Goal: Share content: Share content

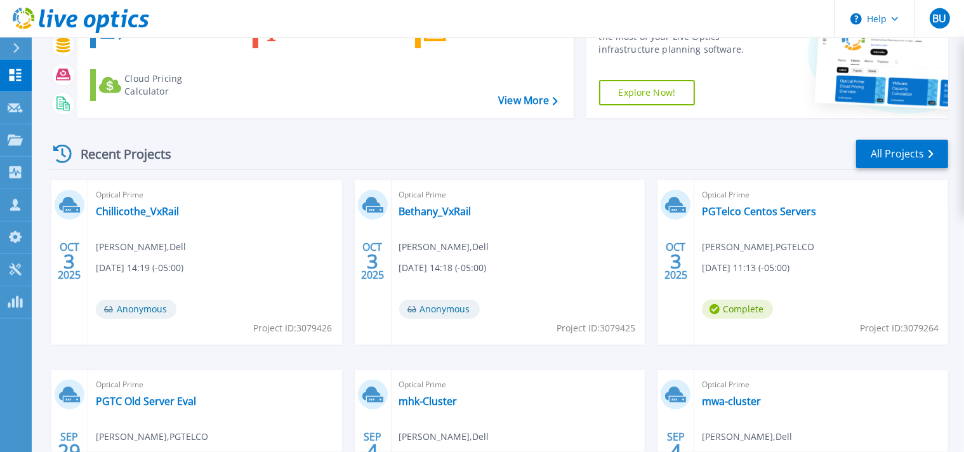
scroll to position [134, 0]
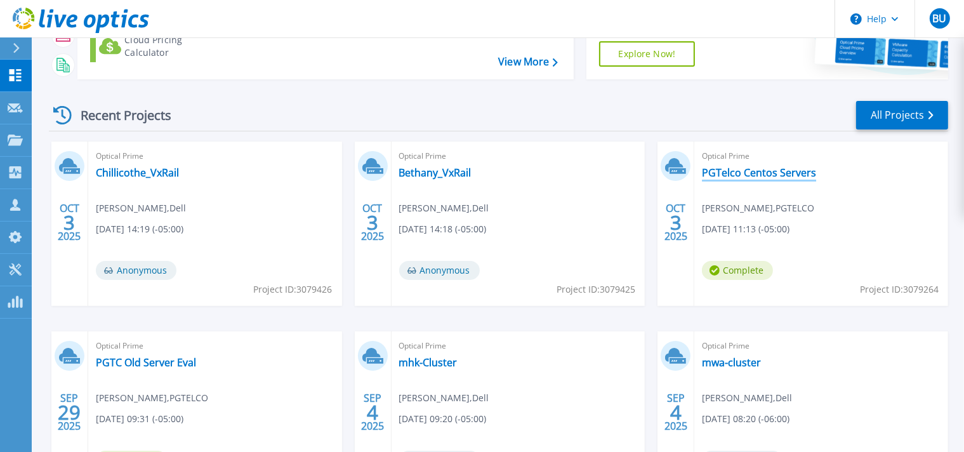
click at [753, 172] on link "PGTelco Centos Servers" at bounding box center [759, 172] width 114 height 13
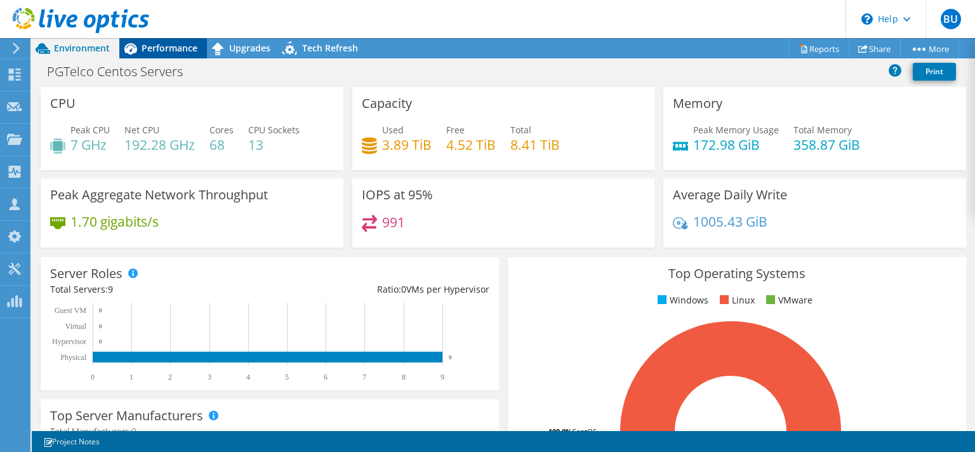
click at [174, 48] on span "Performance" at bounding box center [170, 48] width 56 height 12
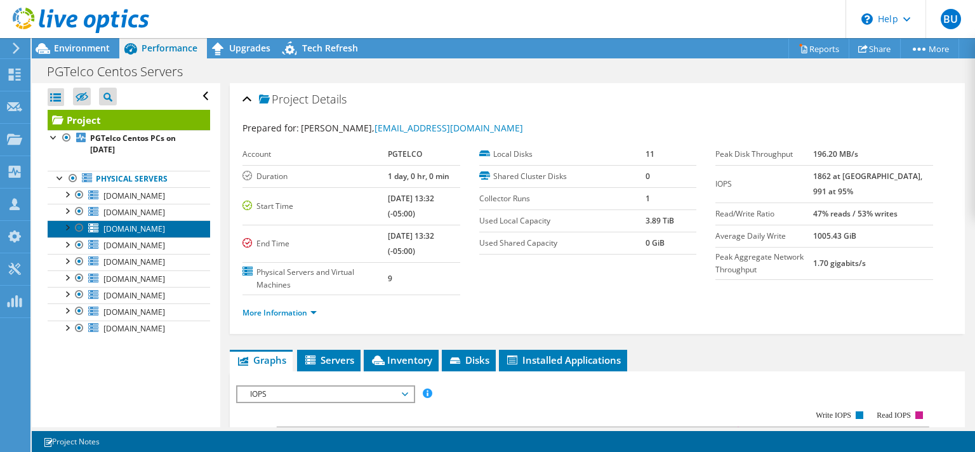
click at [136, 231] on span "[DOMAIN_NAME]" at bounding box center [134, 228] width 62 height 11
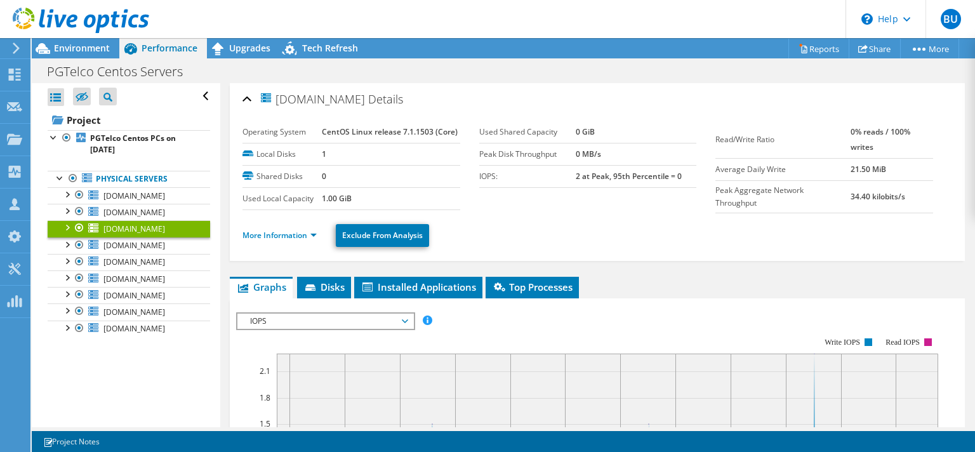
click at [70, 227] on div at bounding box center [66, 226] width 13 height 13
click at [131, 228] on span "[DOMAIN_NAME]" at bounding box center [134, 228] width 62 height 11
click at [328, 289] on span "Disks" at bounding box center [323, 287] width 41 height 13
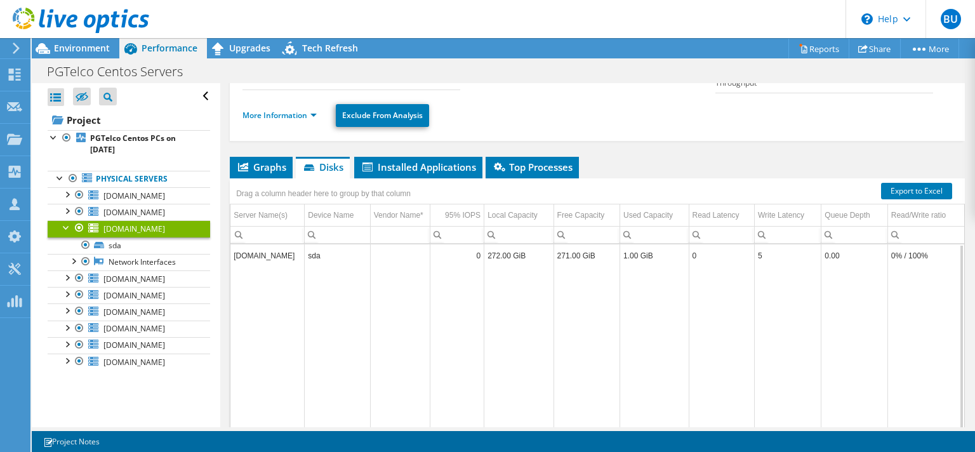
scroll to position [6, 0]
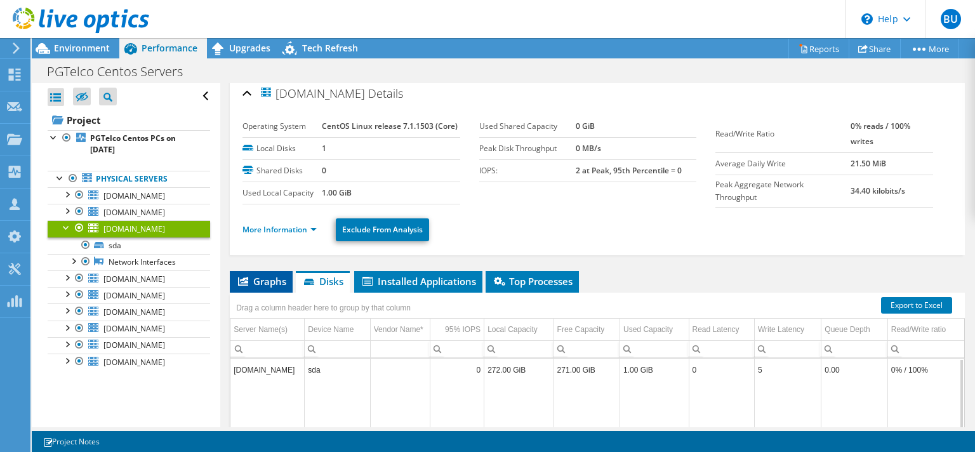
click at [253, 284] on span "Graphs" at bounding box center [261, 281] width 50 height 13
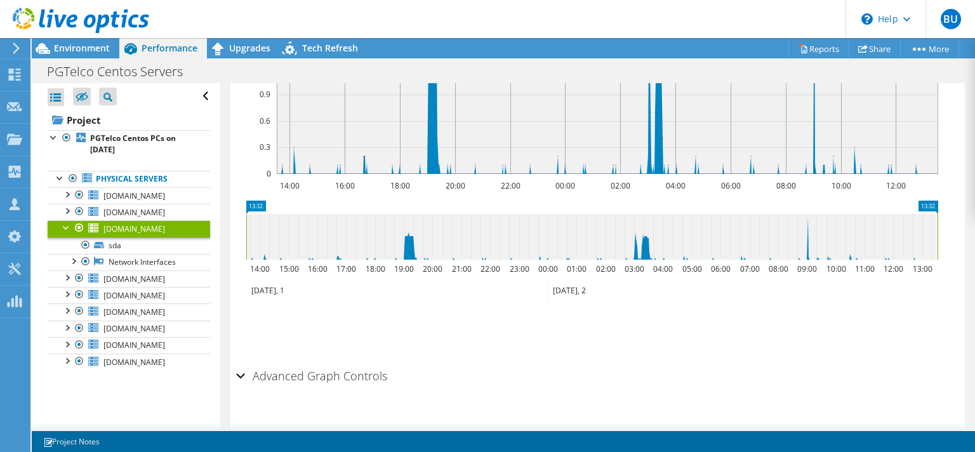
scroll to position [404, 0]
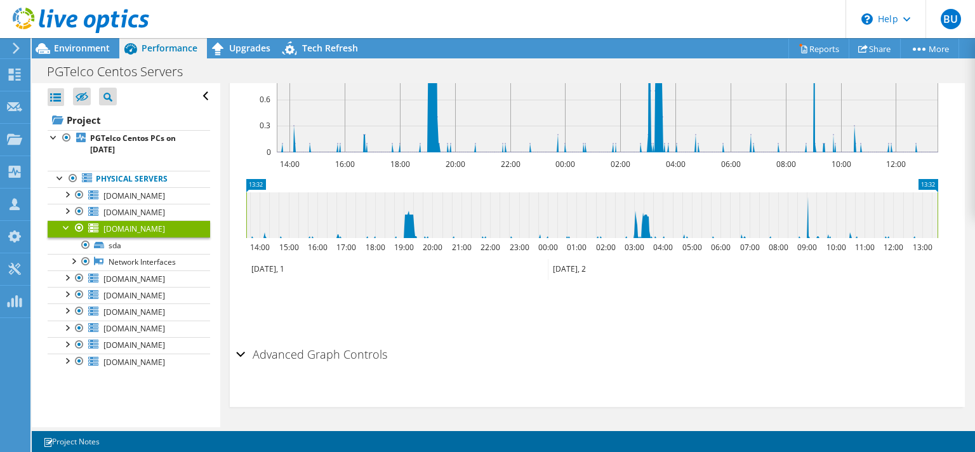
click at [342, 349] on h2 "Advanced Graph Controls" at bounding box center [311, 354] width 151 height 25
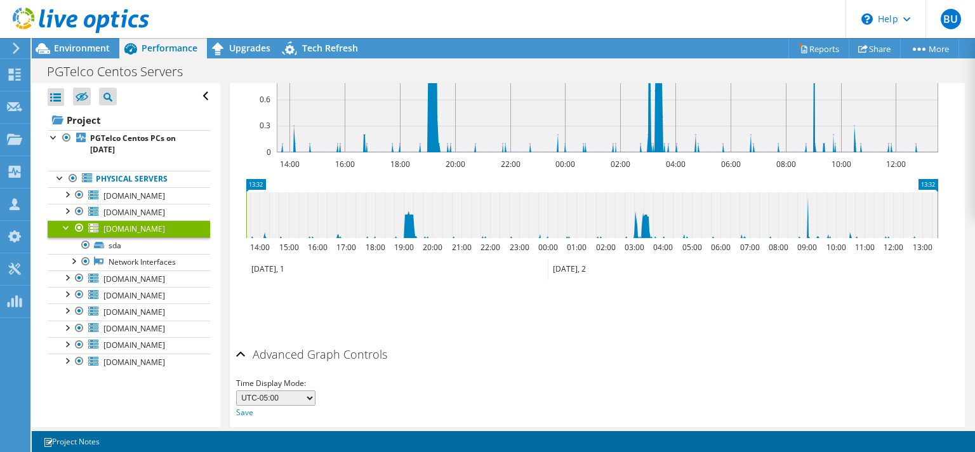
scroll to position [454, 0]
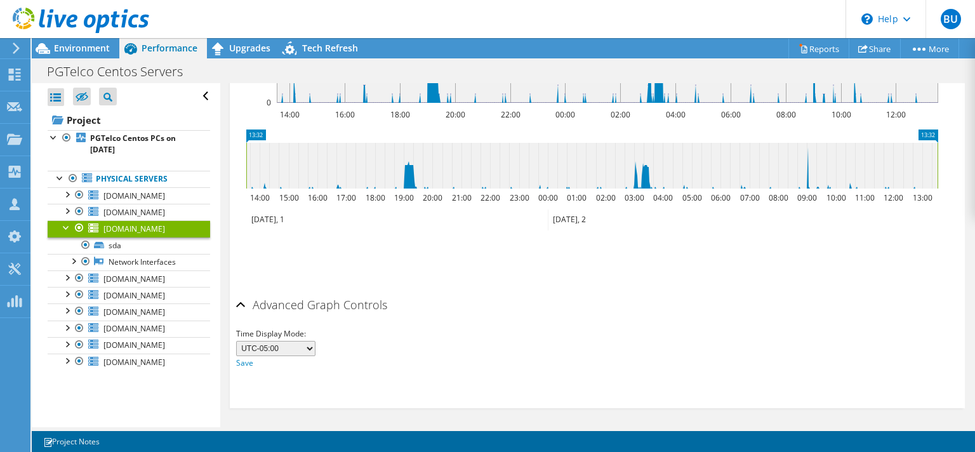
click at [358, 298] on h2 "Advanced Graph Controls" at bounding box center [311, 304] width 151 height 25
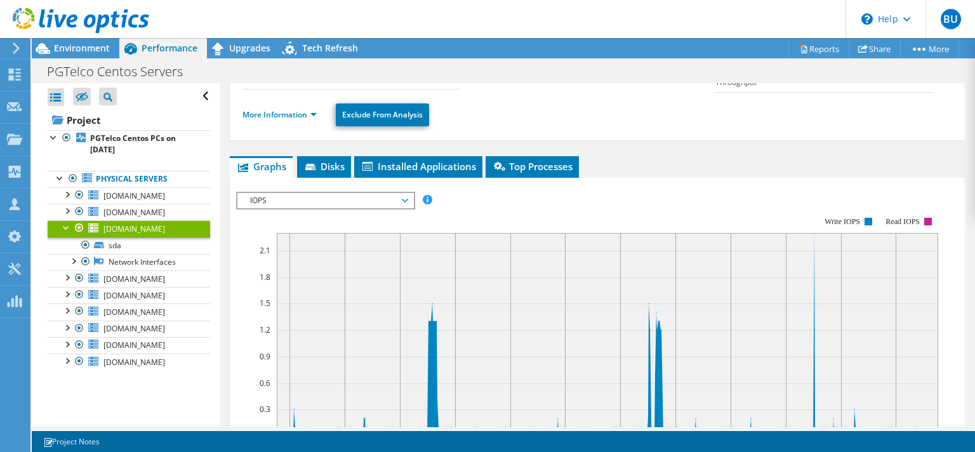
scroll to position [100, 0]
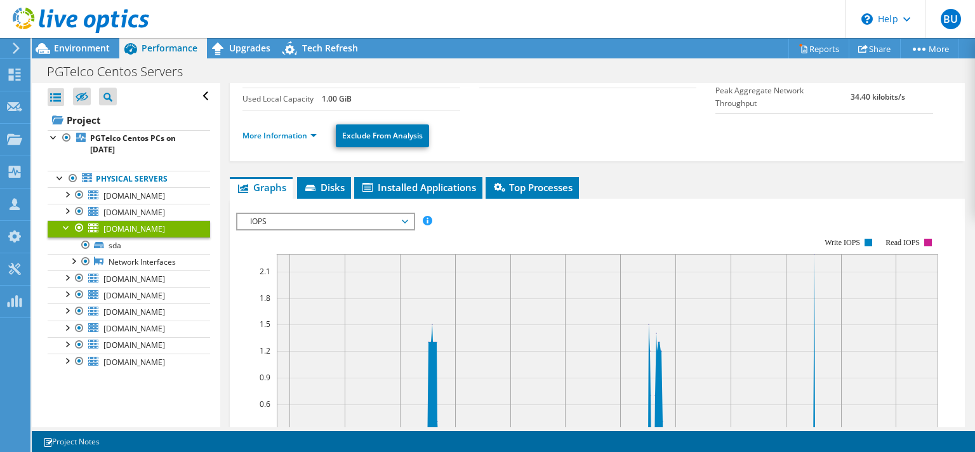
click at [366, 220] on span "IOPS" at bounding box center [325, 221] width 163 height 15
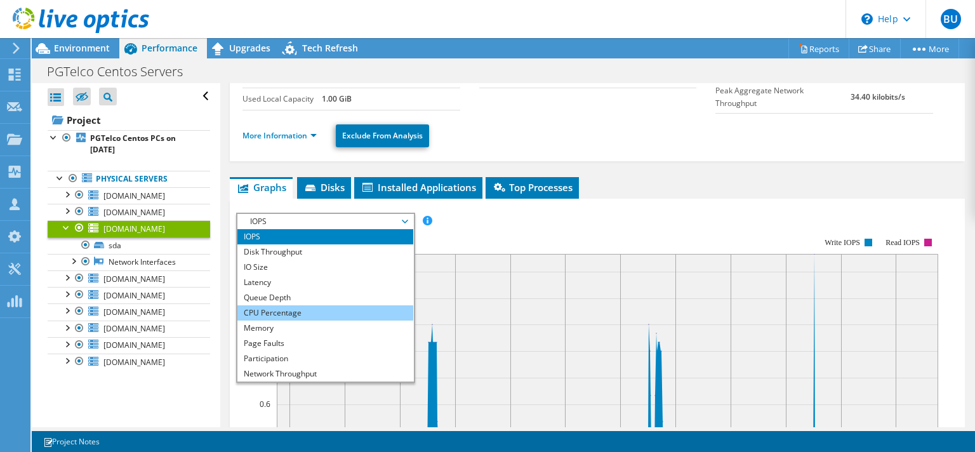
click at [347, 310] on li "CPU Percentage" at bounding box center [325, 312] width 176 height 15
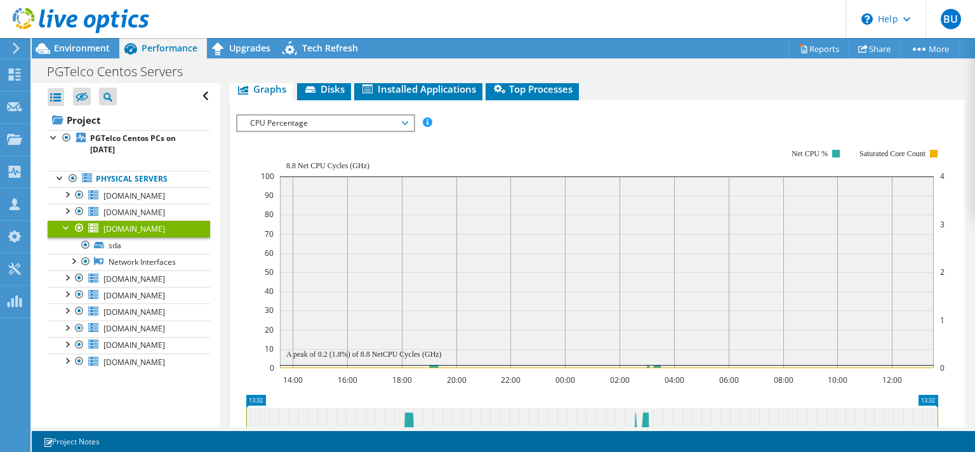
scroll to position [222, 0]
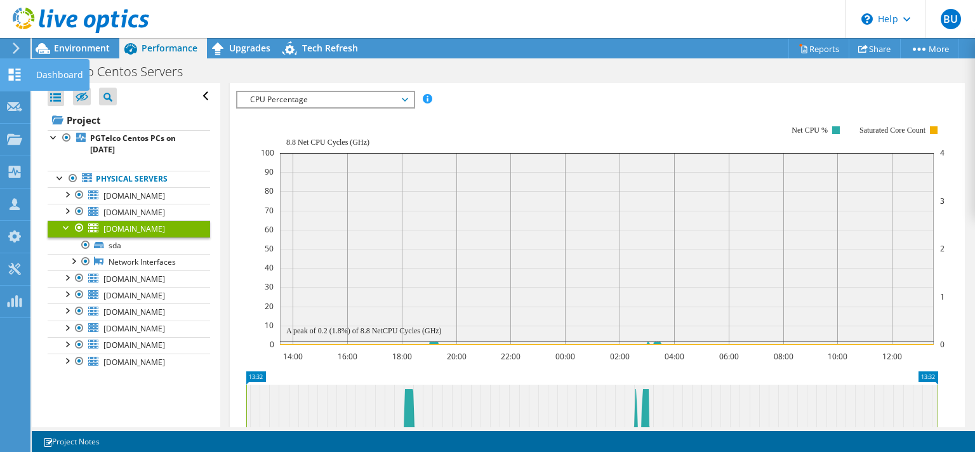
click at [11, 75] on icon at bounding box center [14, 75] width 15 height 12
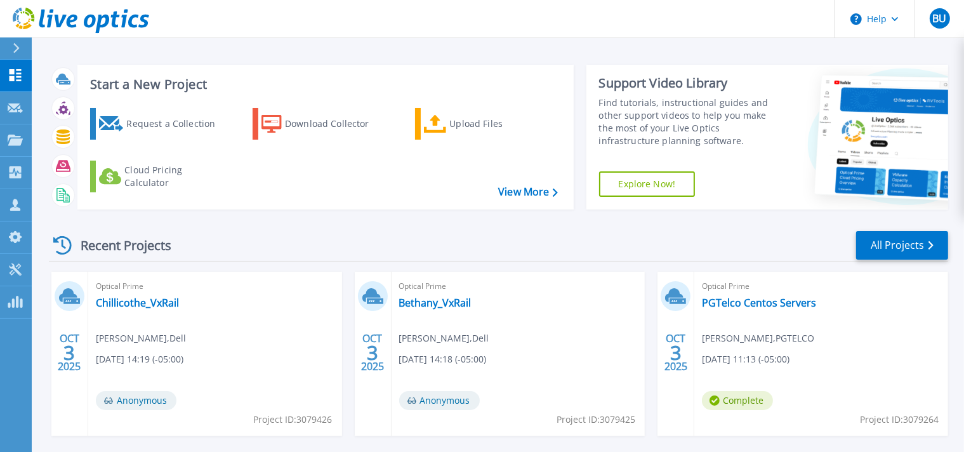
scroll to position [67, 0]
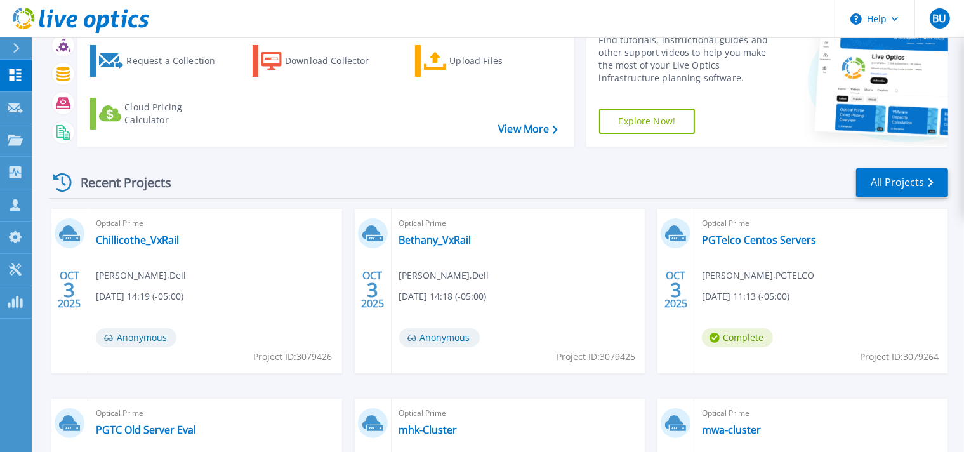
click at [913, 357] on span "Project ID: 3079264" at bounding box center [899, 357] width 79 height 14
copy span "3079264"
click at [758, 240] on link "PGTelco Centos Servers" at bounding box center [759, 240] width 114 height 13
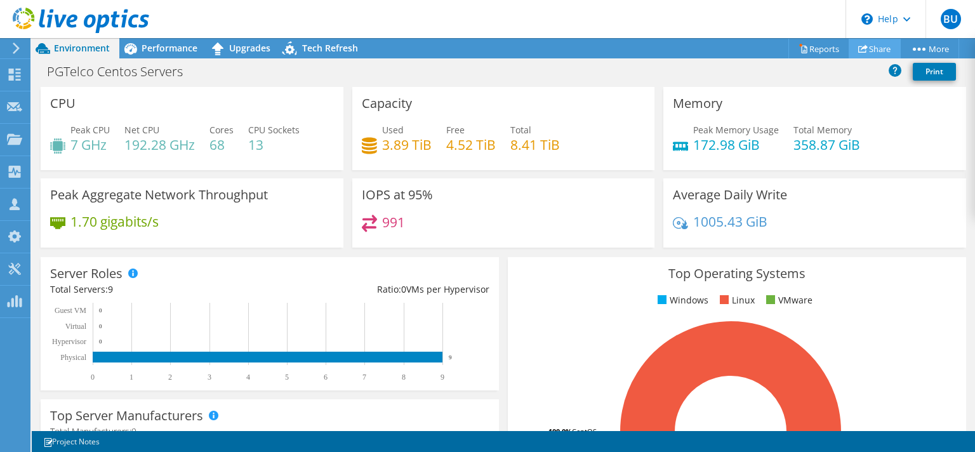
click at [870, 44] on link "Share" at bounding box center [875, 49] width 52 height 20
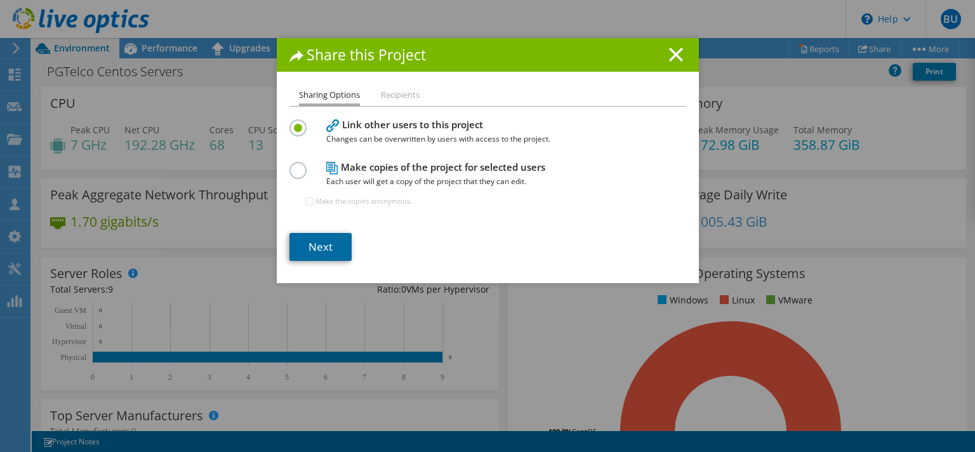
click at [314, 249] on link "Next" at bounding box center [320, 247] width 62 height 28
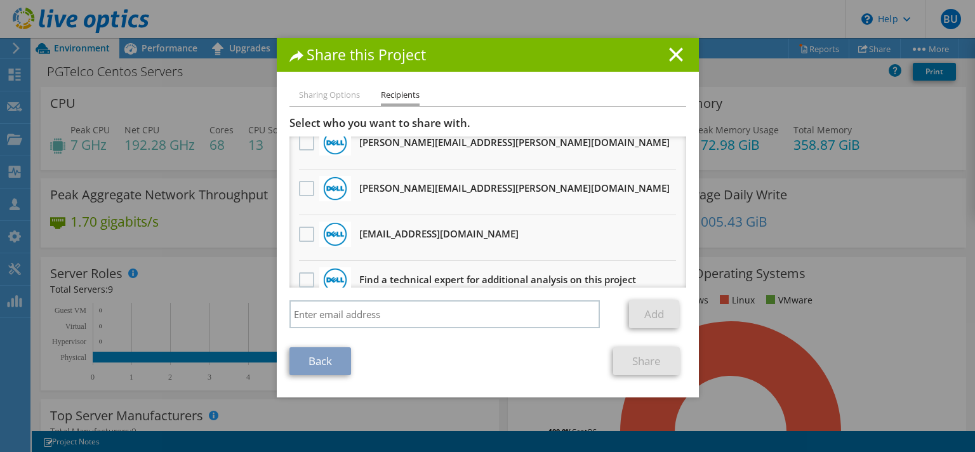
scroll to position [303, 0]
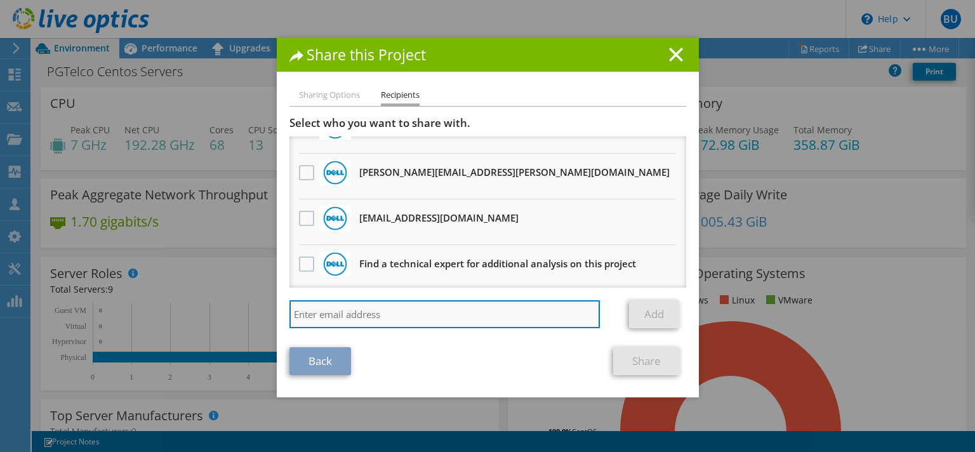
click at [364, 317] on input "search" at bounding box center [444, 314] width 311 height 28
paste input "vxrail_papi_client@liveoptics.com"
type input "vxrail_papi_client@liveoptics.com"
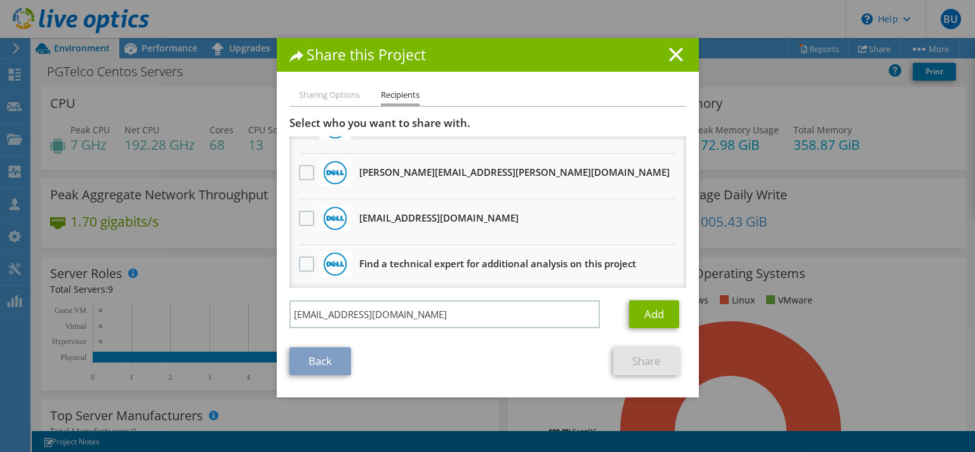
click at [466, 371] on div "Back Share" at bounding box center [487, 361] width 397 height 28
click at [651, 308] on link "Add" at bounding box center [654, 314] width 50 height 28
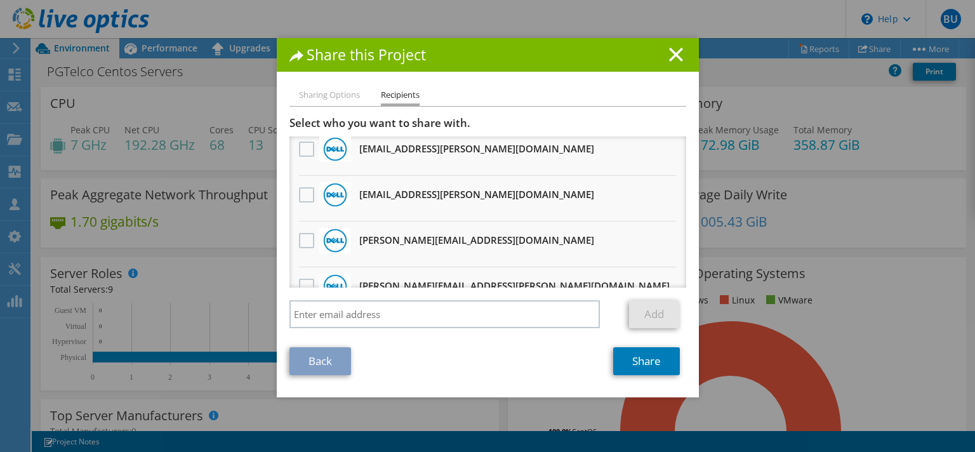
scroll to position [0, 0]
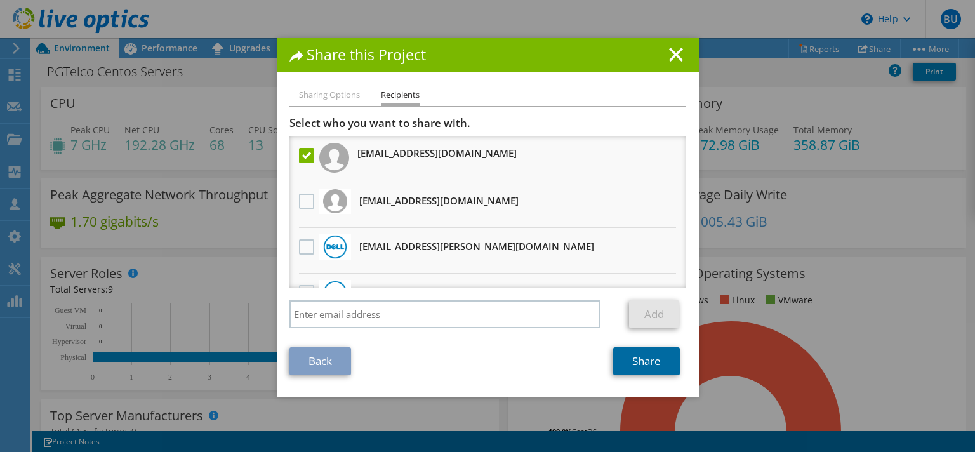
click at [637, 359] on link "Share" at bounding box center [646, 361] width 67 height 28
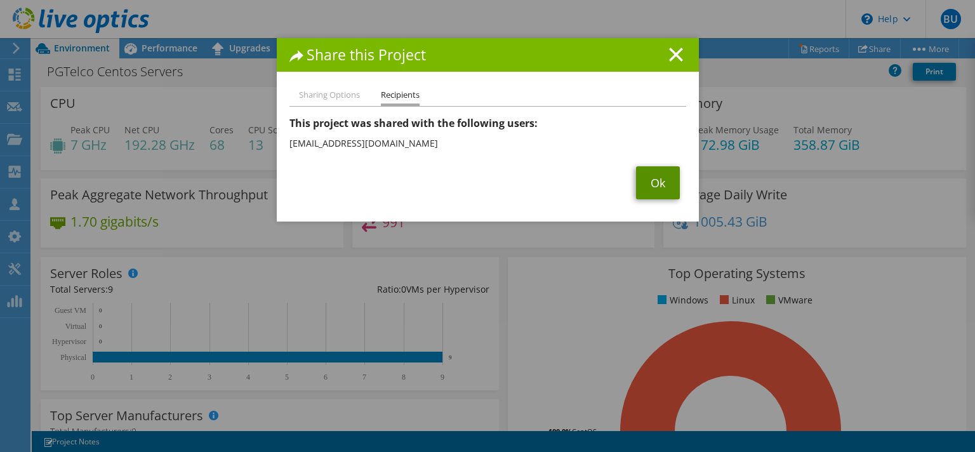
click at [653, 190] on link "Ok" at bounding box center [658, 182] width 44 height 33
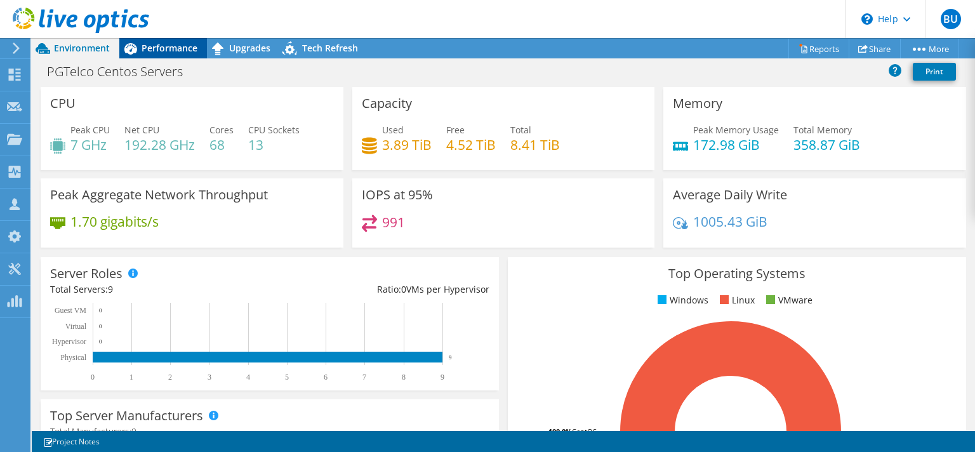
click at [154, 43] on span "Performance" at bounding box center [170, 48] width 56 height 12
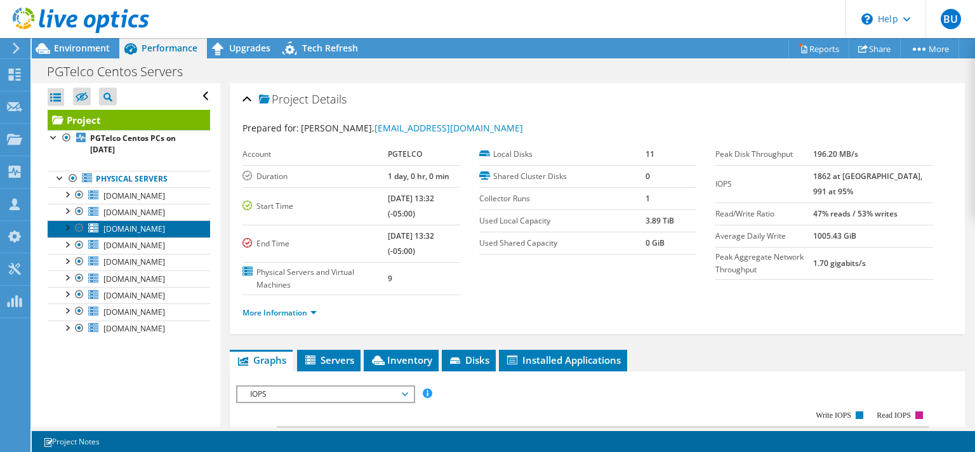
click at [157, 229] on span "[DOMAIN_NAME]" at bounding box center [134, 228] width 62 height 11
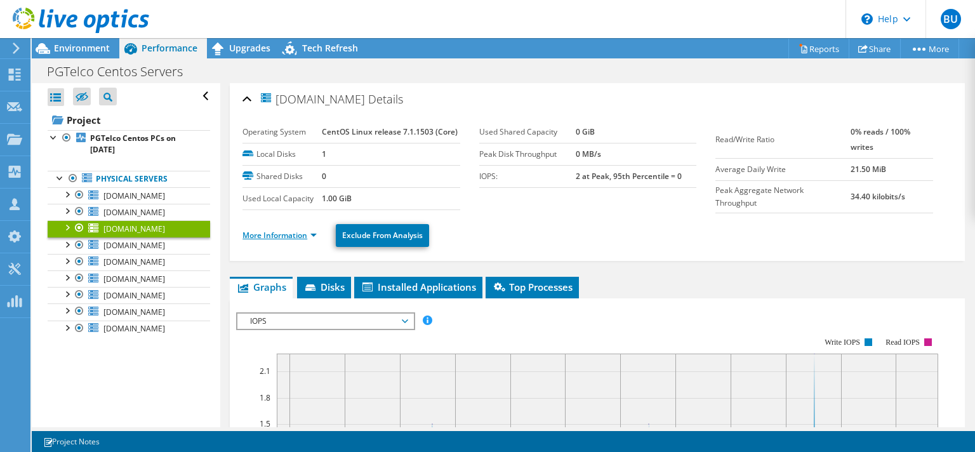
click at [309, 230] on link "More Information" at bounding box center [279, 235] width 74 height 11
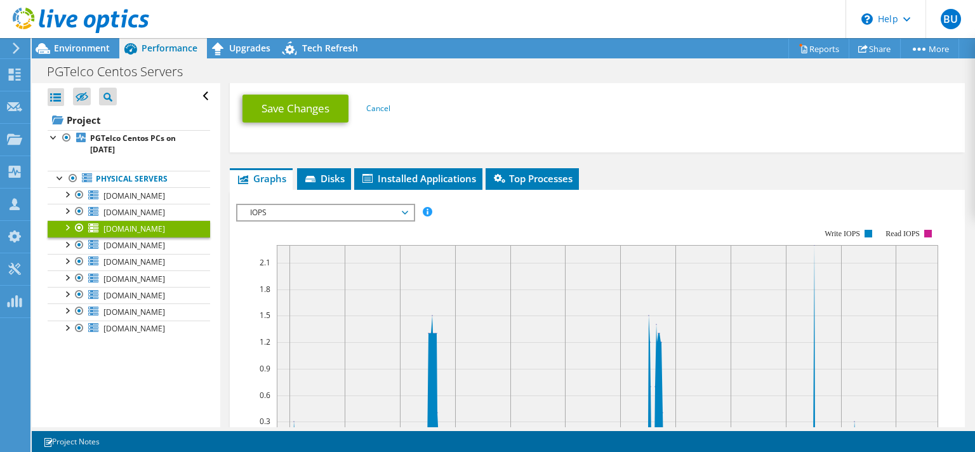
scroll to position [731, 0]
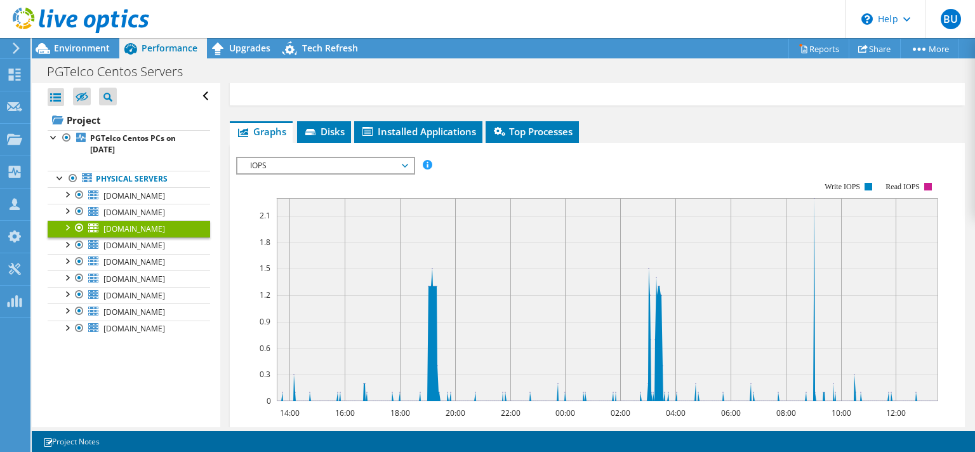
click at [346, 158] on span "IOPS" at bounding box center [325, 165] width 163 height 15
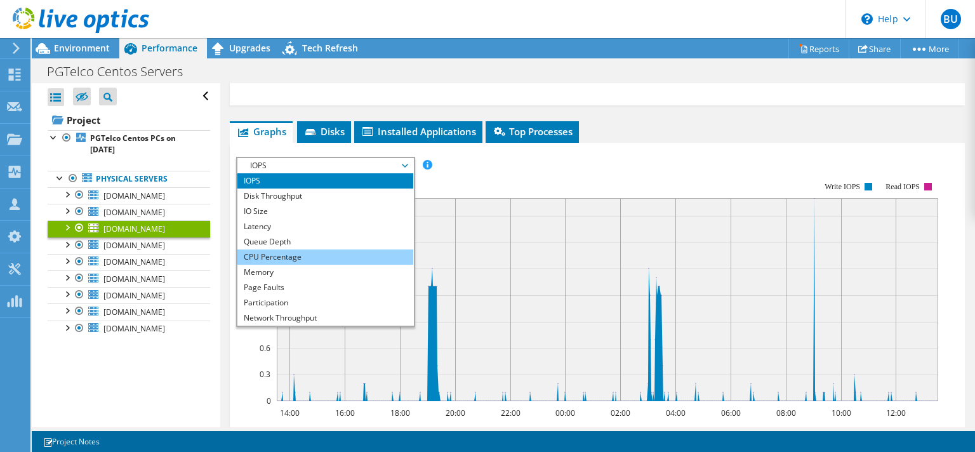
click at [317, 249] on li "CPU Percentage" at bounding box center [325, 256] width 176 height 15
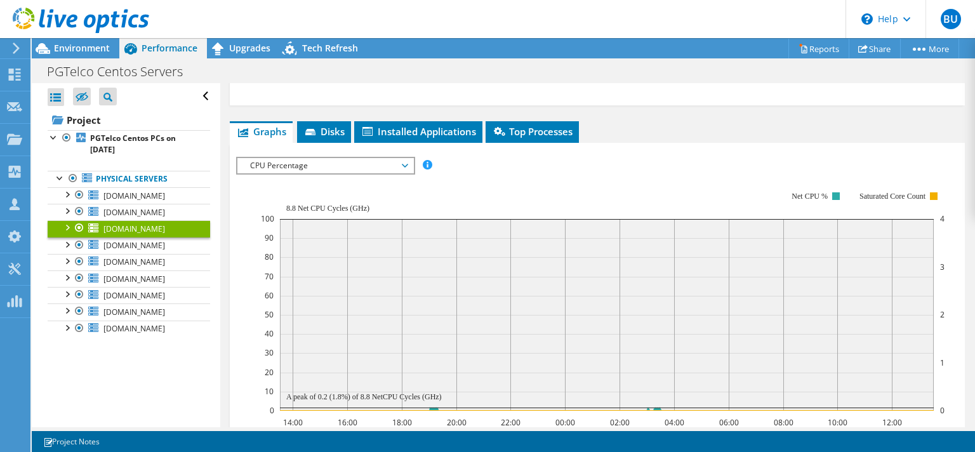
click at [364, 159] on span "CPU Percentage" at bounding box center [325, 165] width 163 height 15
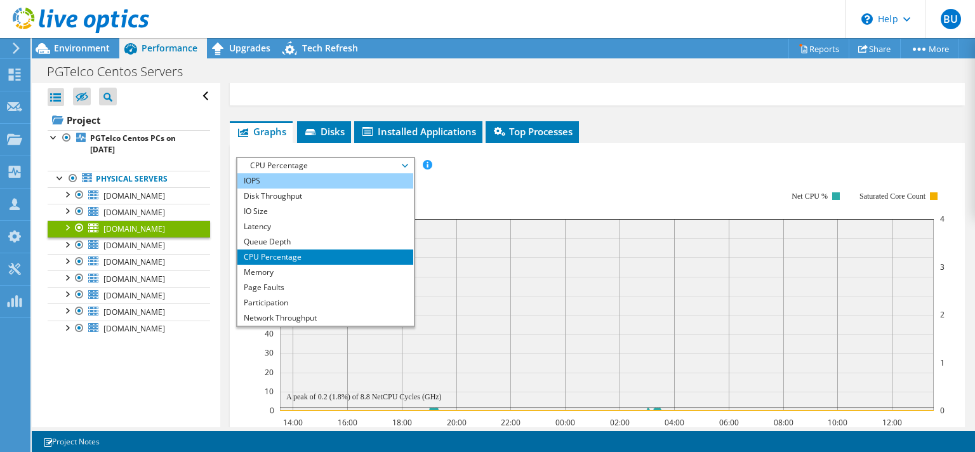
click at [314, 183] on li "IOPS" at bounding box center [325, 180] width 176 height 15
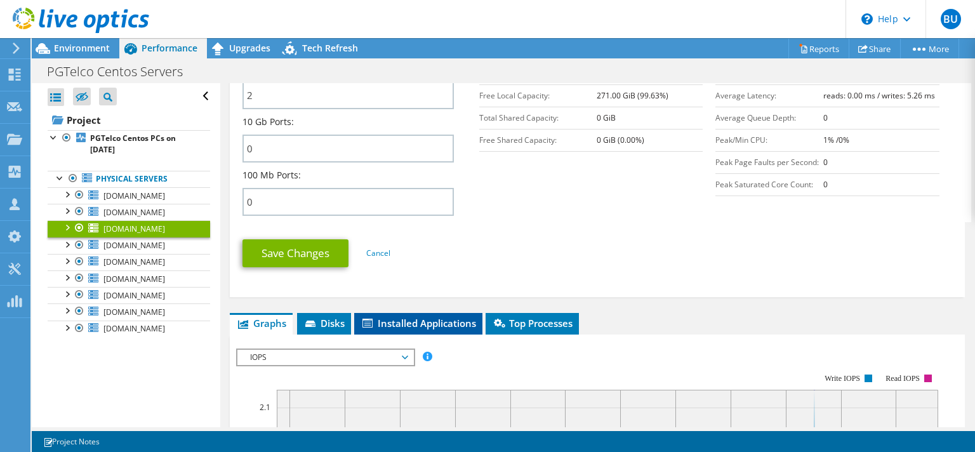
scroll to position [548, 0]
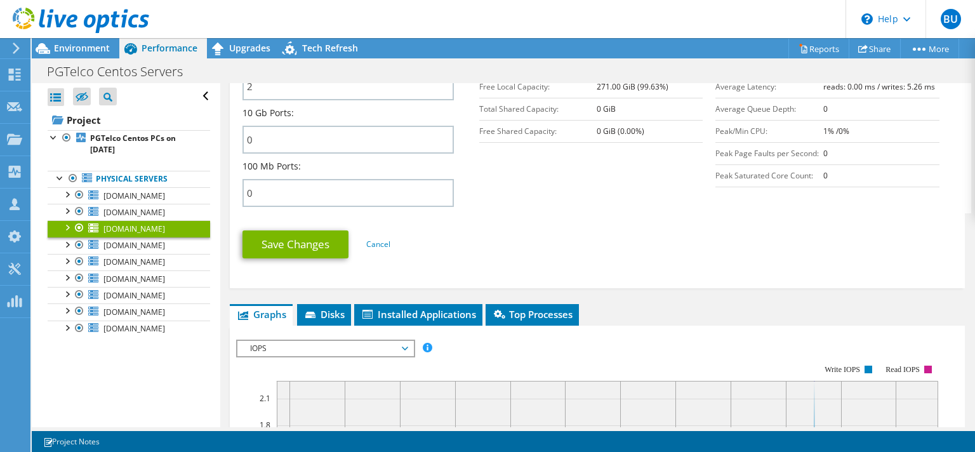
click at [356, 341] on span "IOPS" at bounding box center [325, 348] width 163 height 15
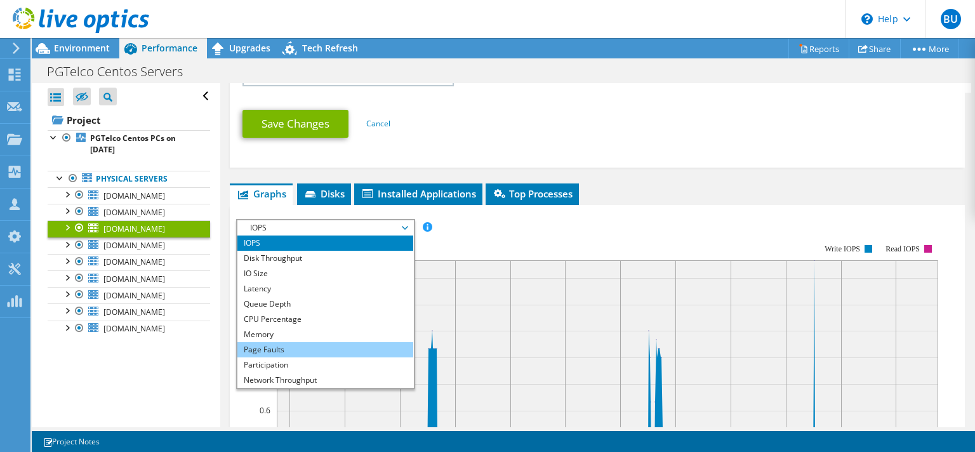
scroll to position [670, 0]
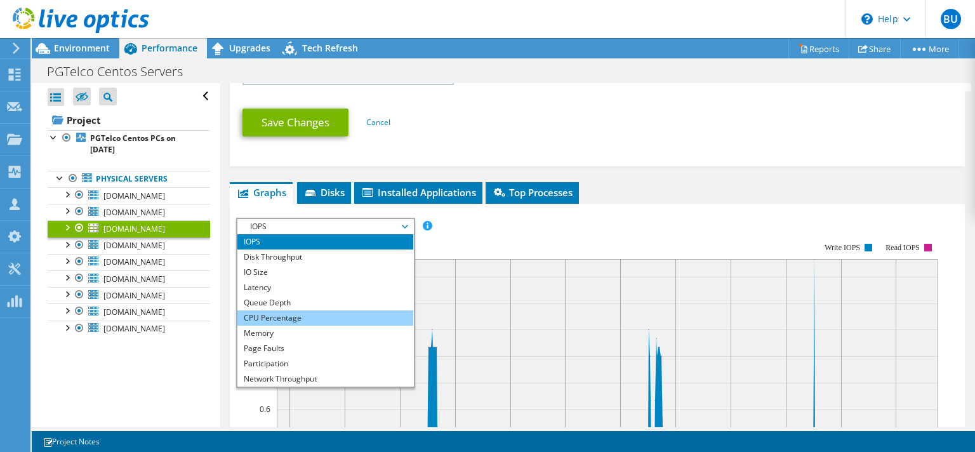
click at [261, 311] on li "CPU Percentage" at bounding box center [325, 317] width 176 height 15
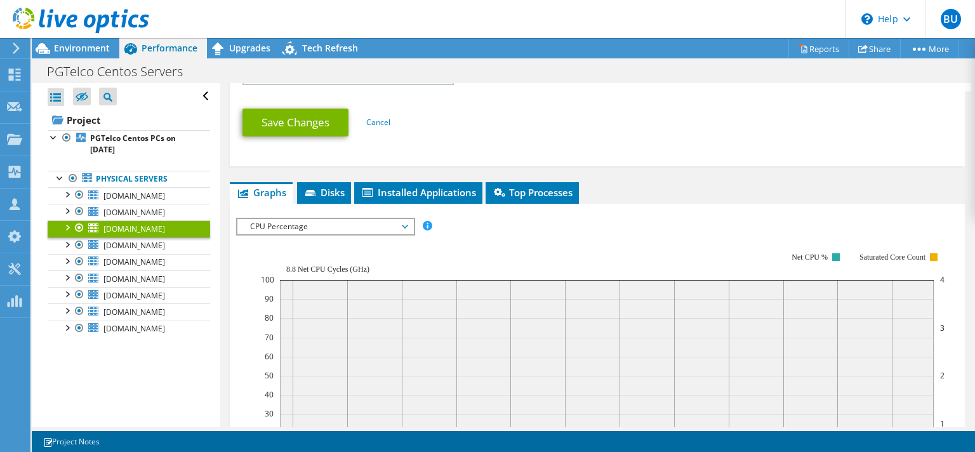
click at [331, 219] on span "CPU Percentage" at bounding box center [325, 226] width 163 height 15
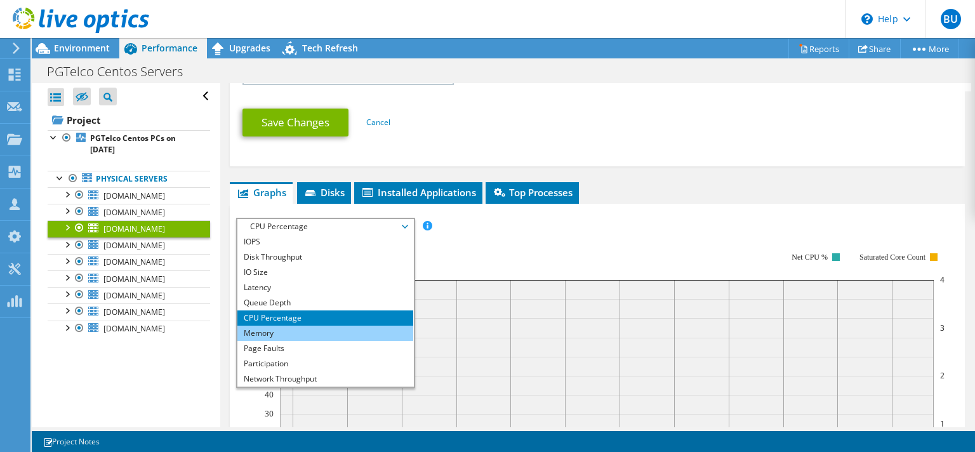
click at [279, 334] on li "Memory" at bounding box center [325, 333] width 176 height 15
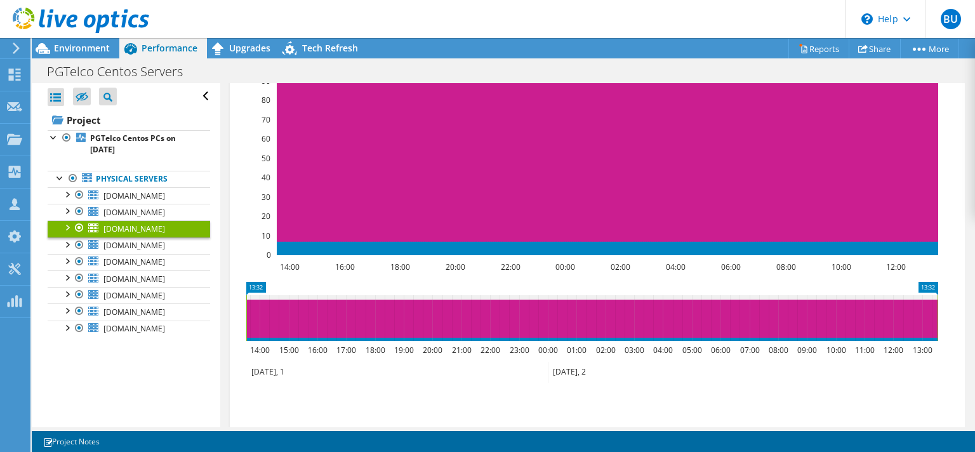
scroll to position [914, 0]
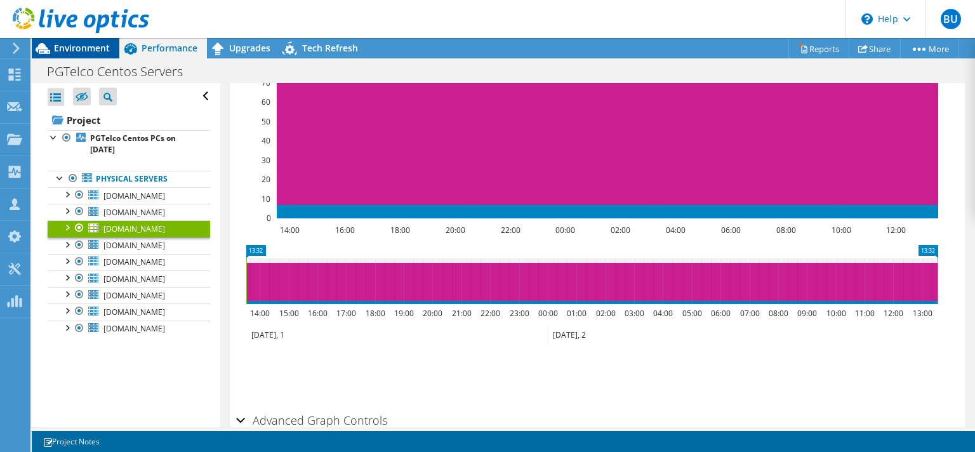
click at [98, 52] on span "Environment" at bounding box center [82, 48] width 56 height 12
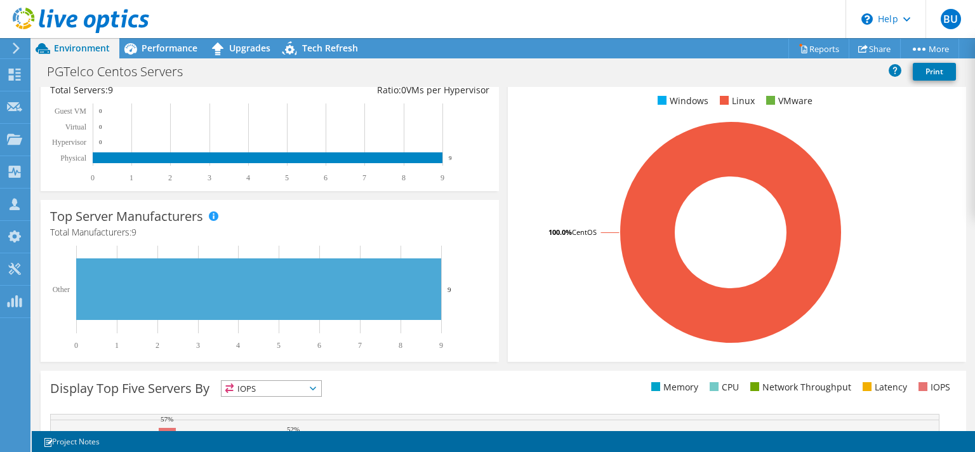
scroll to position [244, 0]
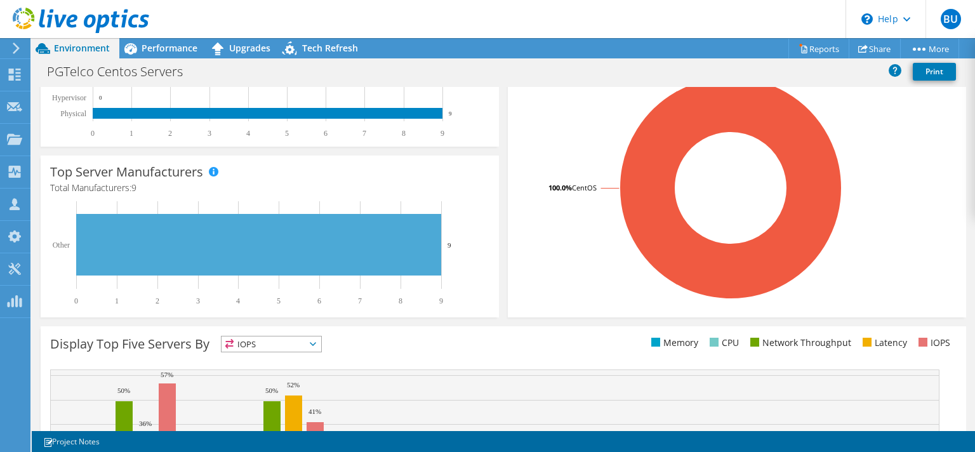
click at [182, 59] on div "PGTelco Centos Servers Print" at bounding box center [503, 72] width 943 height 29
click at [182, 50] on span "Performance" at bounding box center [170, 48] width 56 height 12
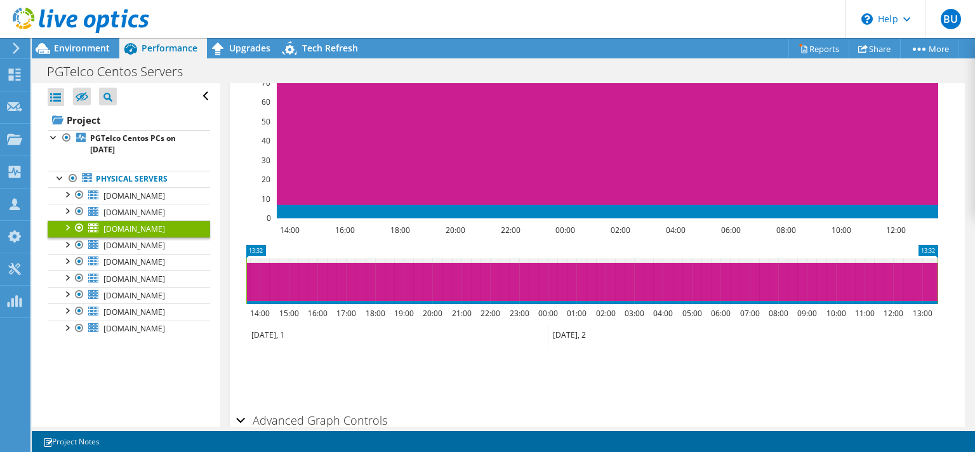
scroll to position [0, 0]
click at [156, 196] on span "[DOMAIN_NAME]" at bounding box center [134, 195] width 62 height 11
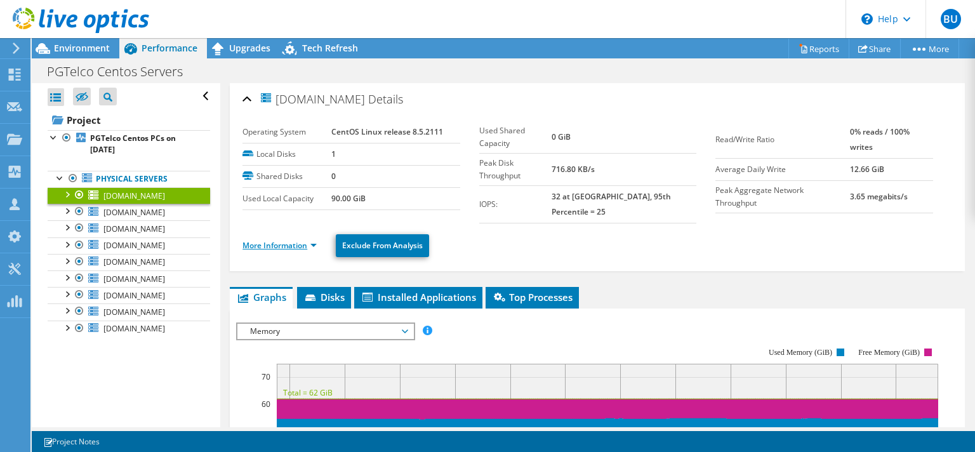
click at [309, 240] on link "More Information" at bounding box center [279, 245] width 74 height 11
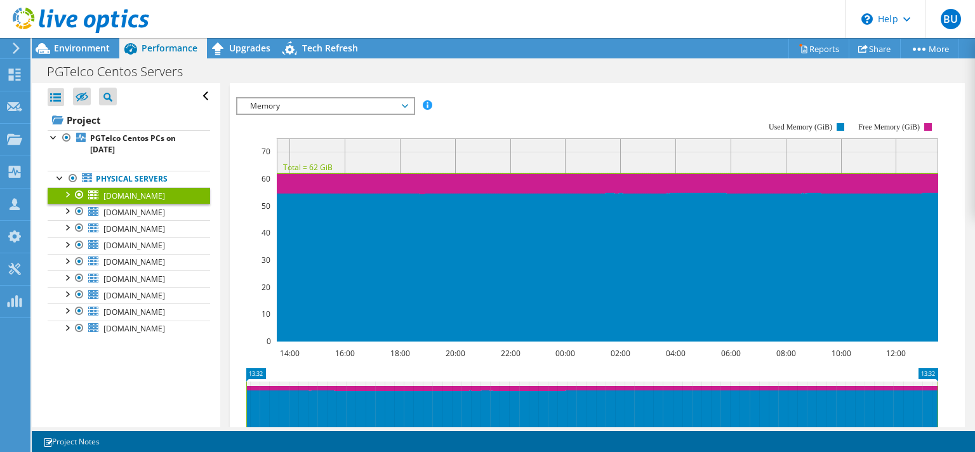
scroll to position [853, 0]
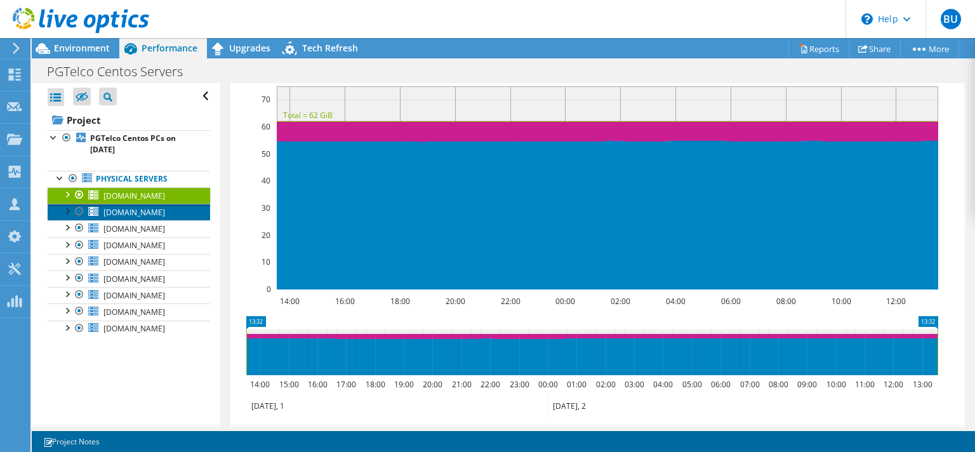
click at [156, 210] on span "[DOMAIN_NAME]" at bounding box center [134, 212] width 62 height 11
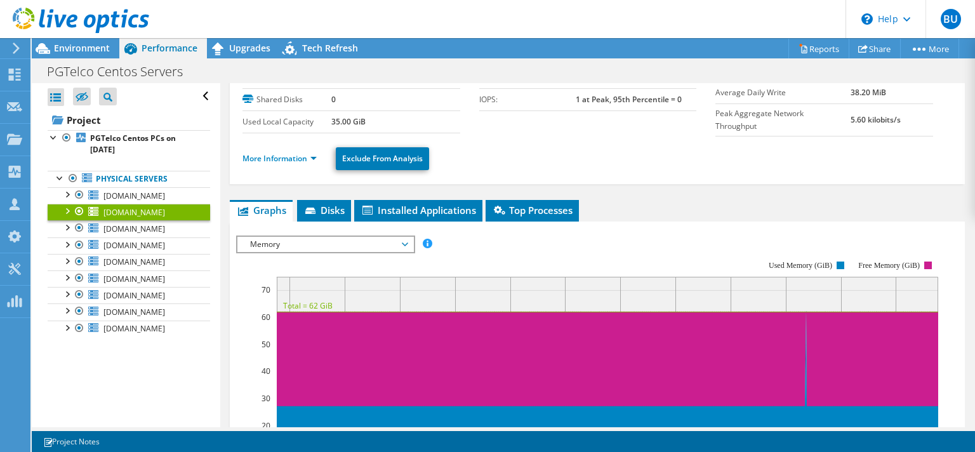
scroll to position [57, 0]
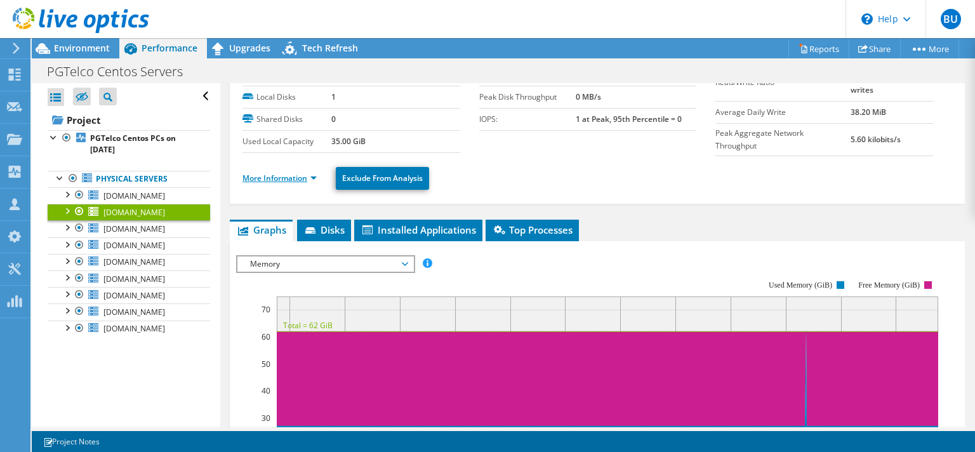
click at [297, 176] on link "More Information" at bounding box center [279, 178] width 74 height 11
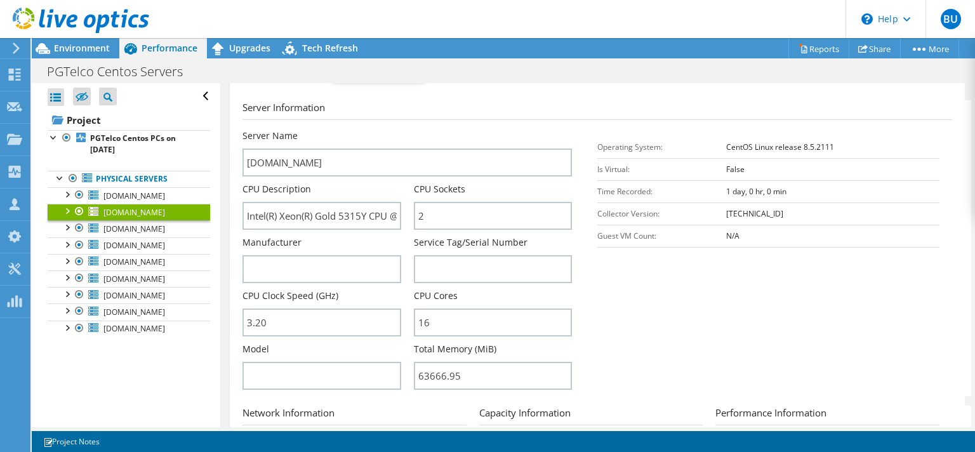
scroll to position [179, 0]
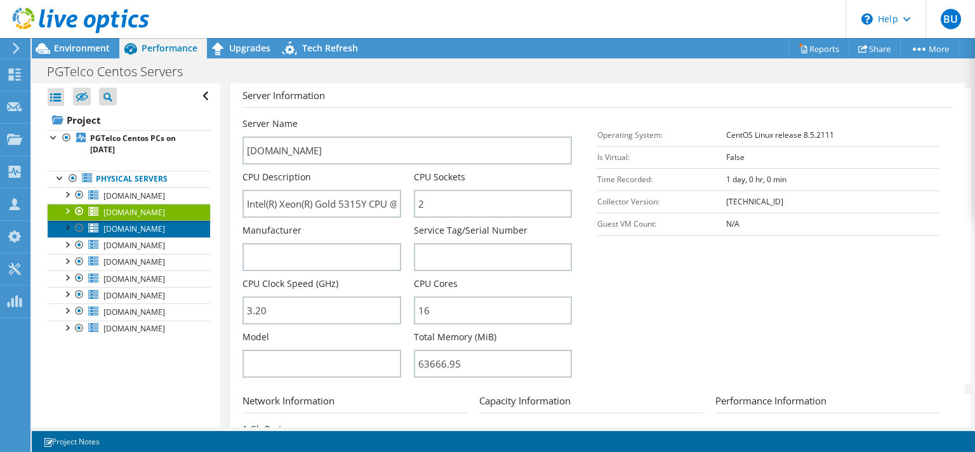
click at [159, 229] on span "[DOMAIN_NAME]" at bounding box center [134, 228] width 62 height 11
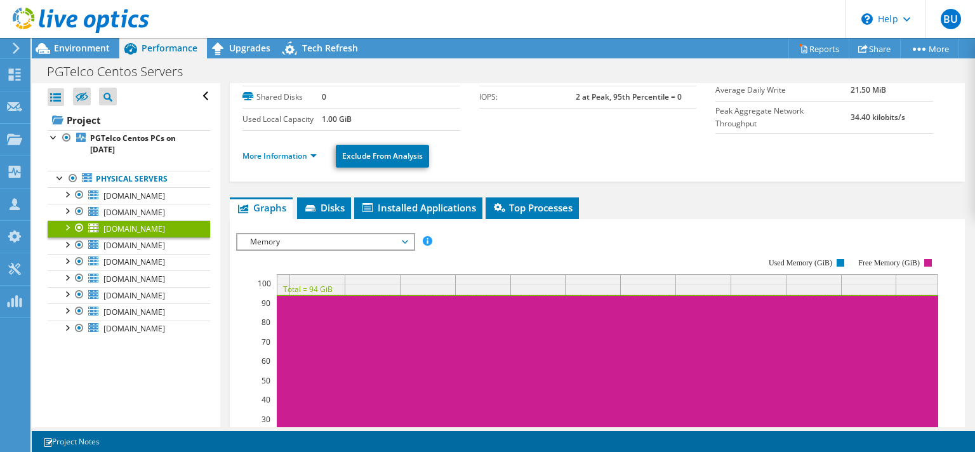
scroll to position [0, 0]
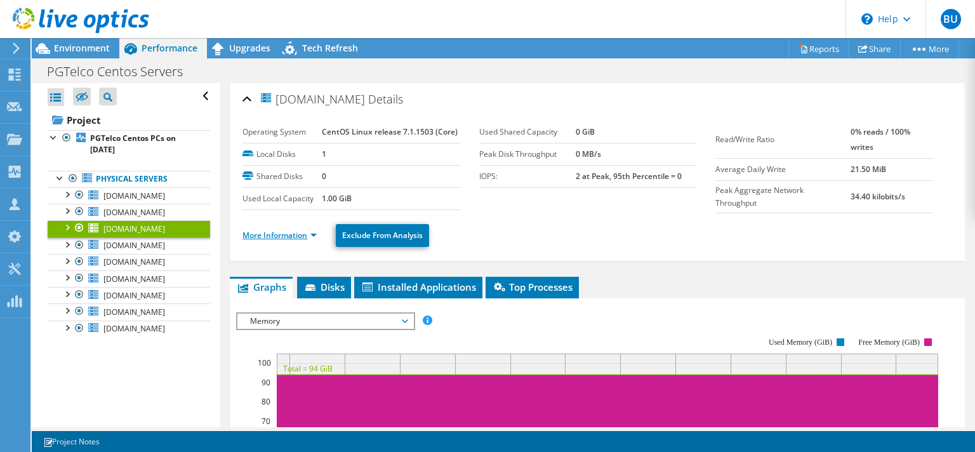
click at [306, 233] on link "More Information" at bounding box center [279, 235] width 74 height 11
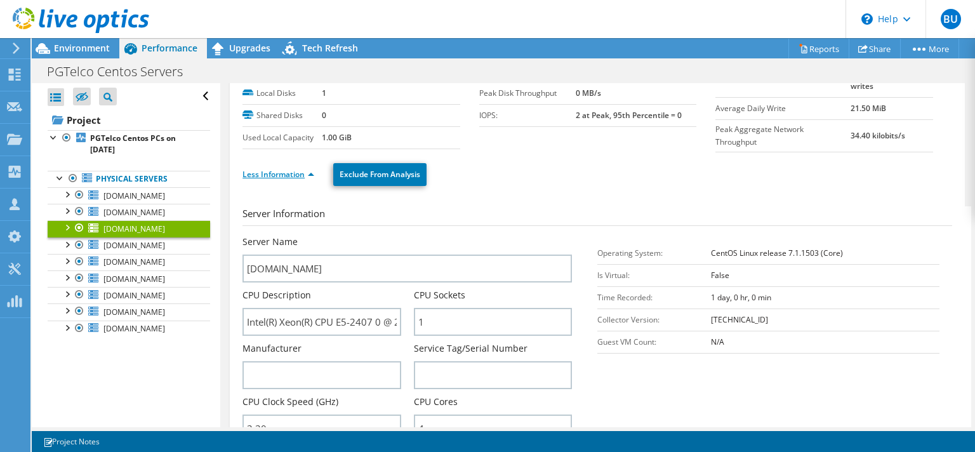
scroll to position [122, 0]
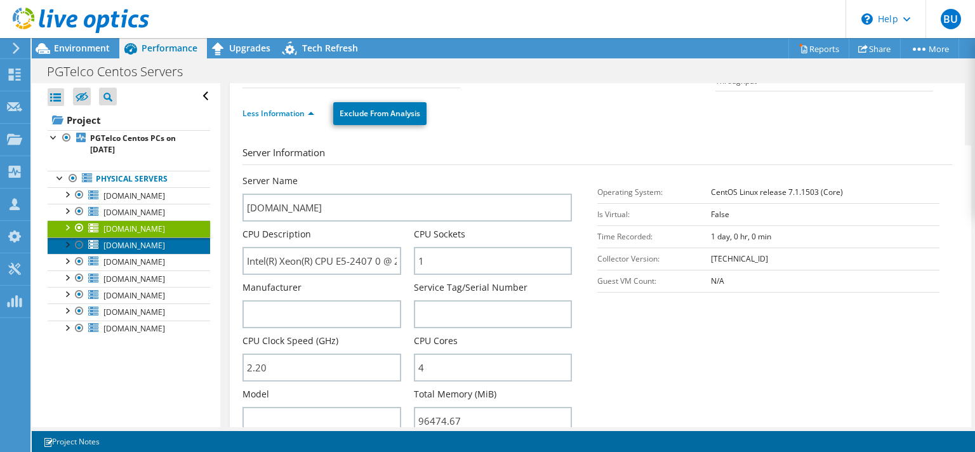
click at [156, 248] on span "[DOMAIN_NAME]" at bounding box center [134, 245] width 62 height 11
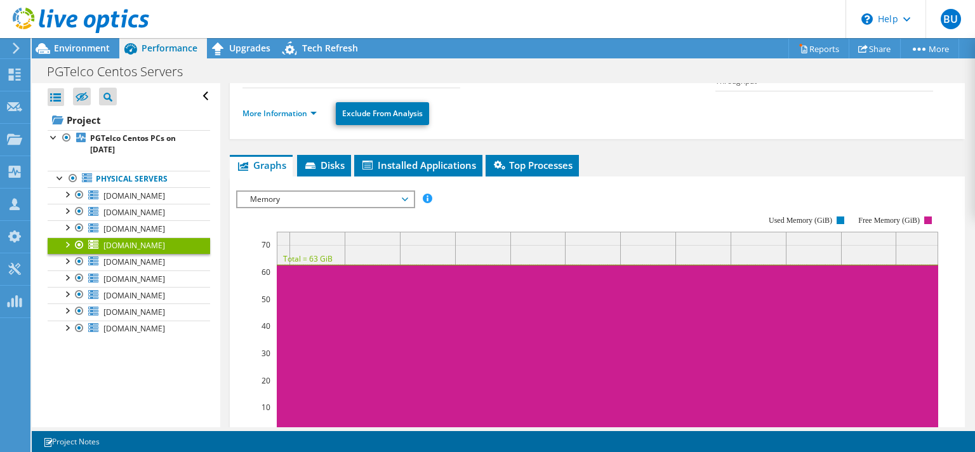
scroll to position [0, 0]
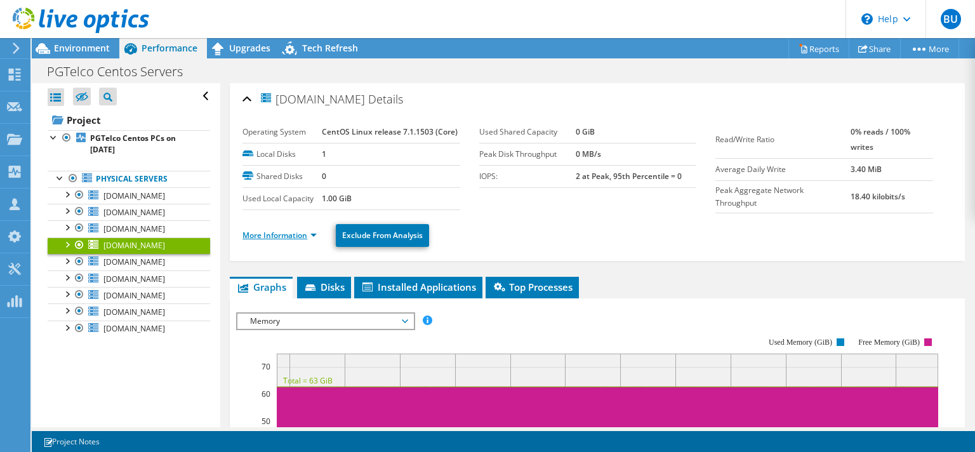
click at [301, 230] on link "More Information" at bounding box center [279, 235] width 74 height 11
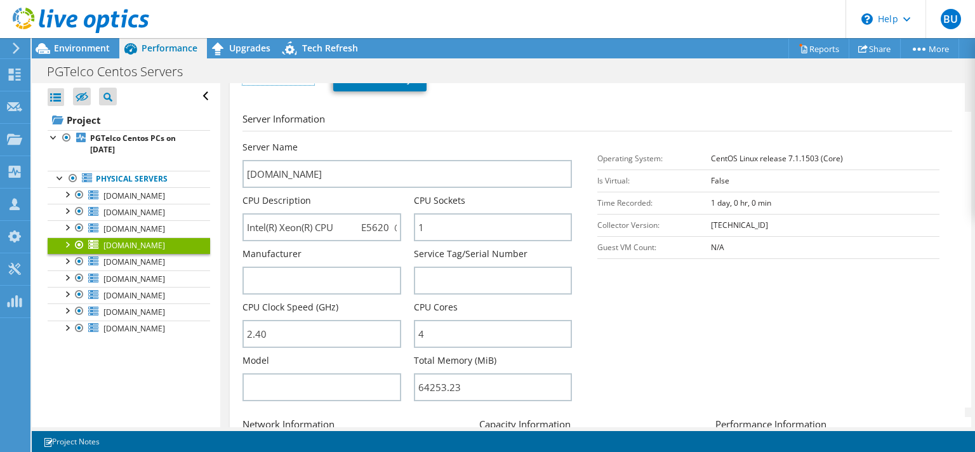
scroll to position [183, 0]
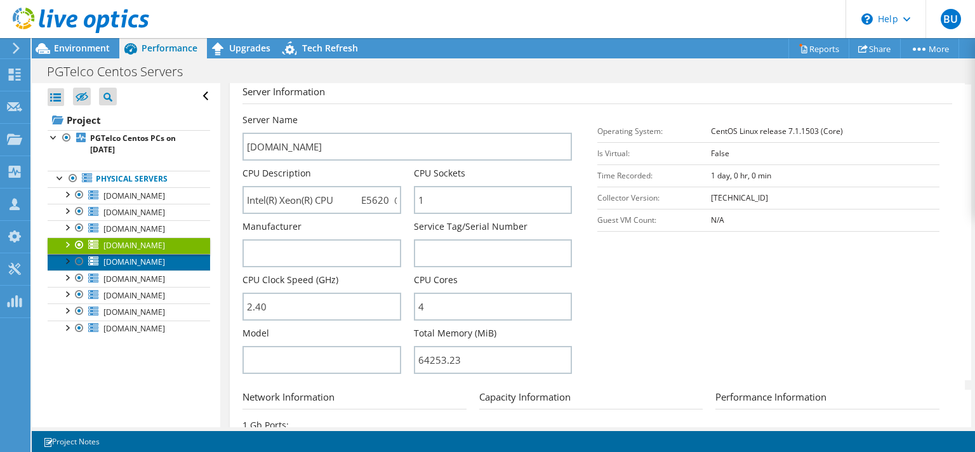
click at [165, 262] on span "[DOMAIN_NAME]" at bounding box center [134, 261] width 62 height 11
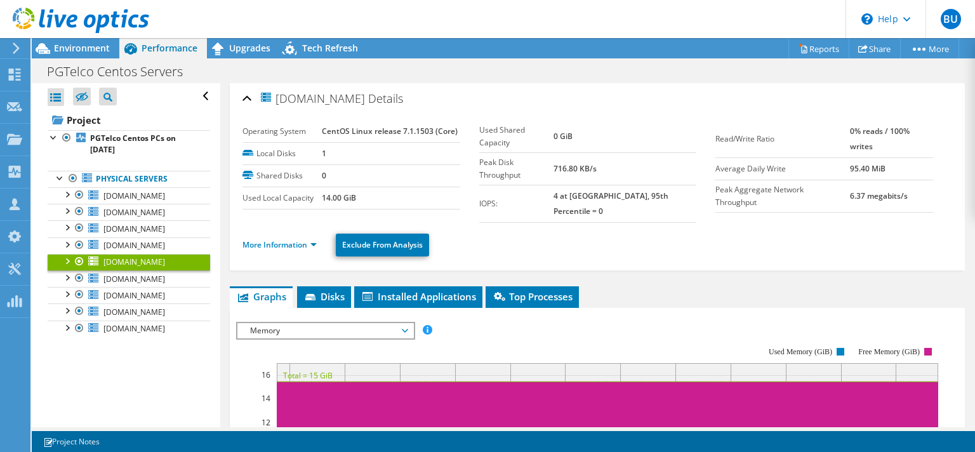
scroll to position [0, 0]
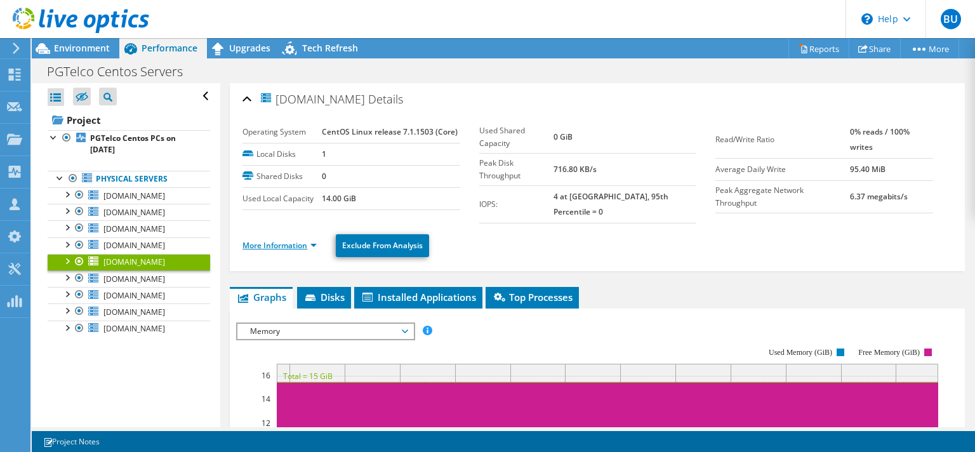
click at [300, 240] on link "More Information" at bounding box center [279, 245] width 74 height 11
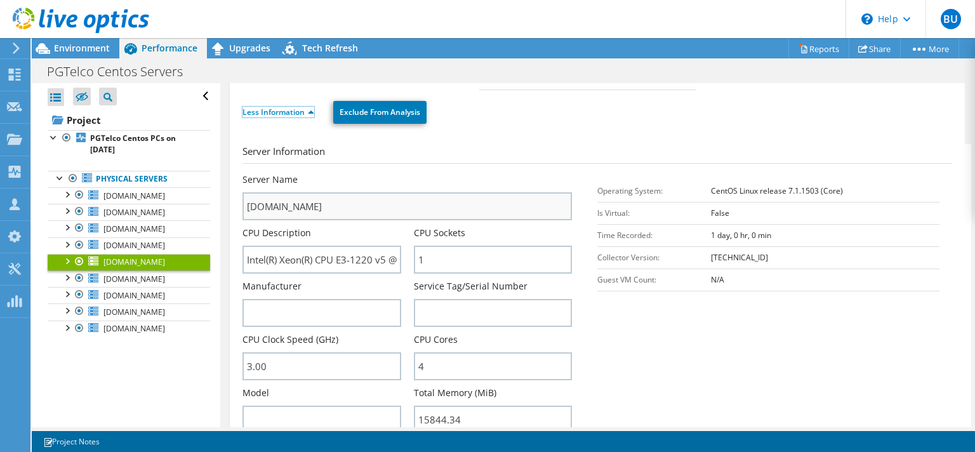
scroll to position [244, 0]
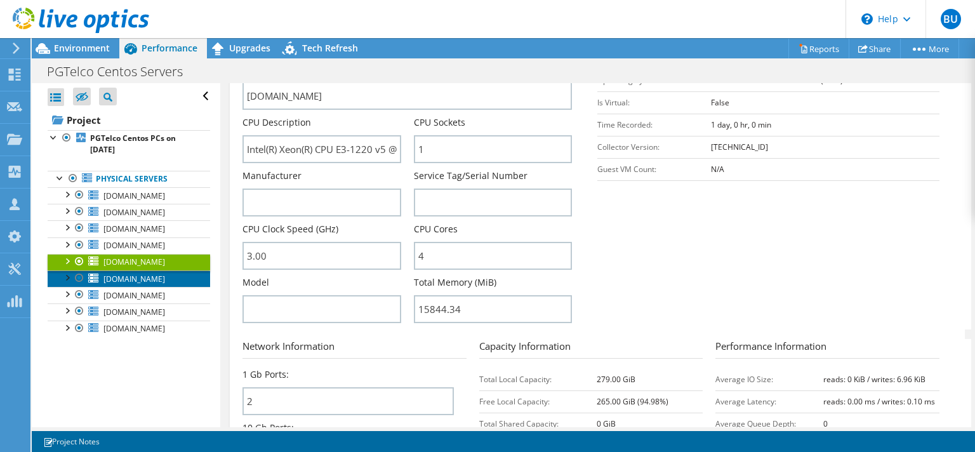
click at [165, 281] on span "[DOMAIN_NAME]" at bounding box center [134, 279] width 62 height 11
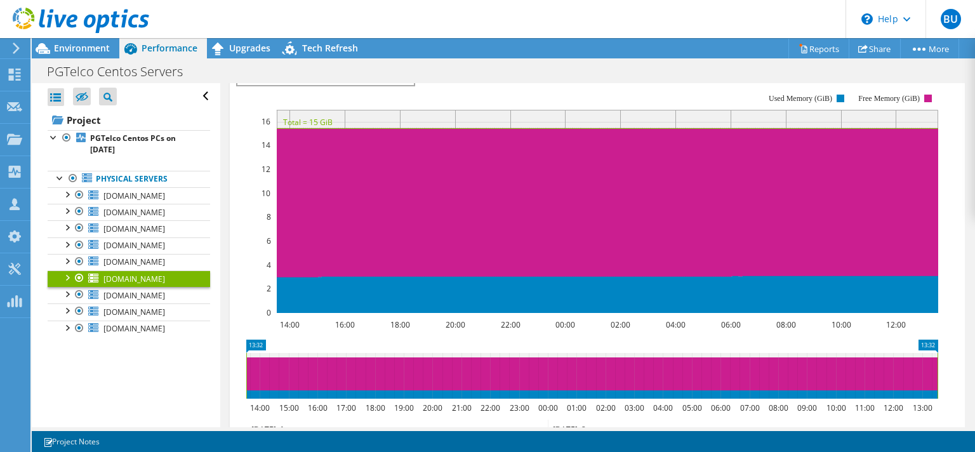
scroll to position [0, 0]
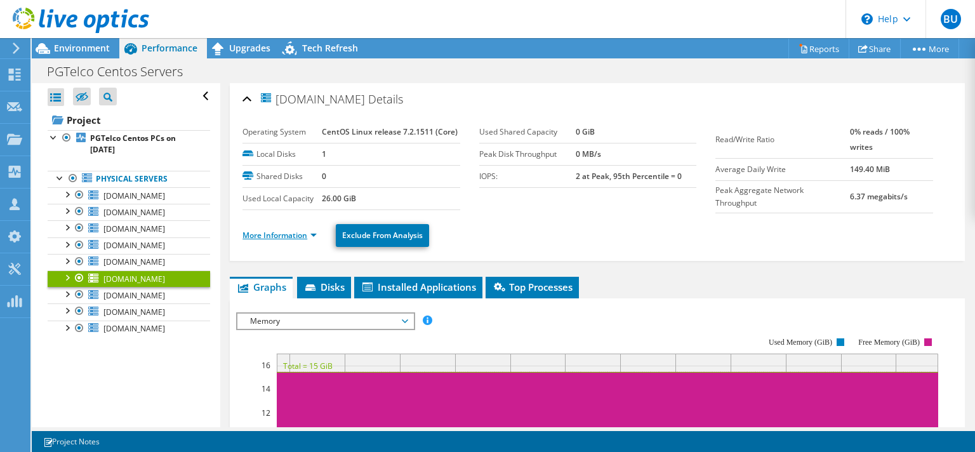
click at [299, 237] on link "More Information" at bounding box center [279, 235] width 74 height 11
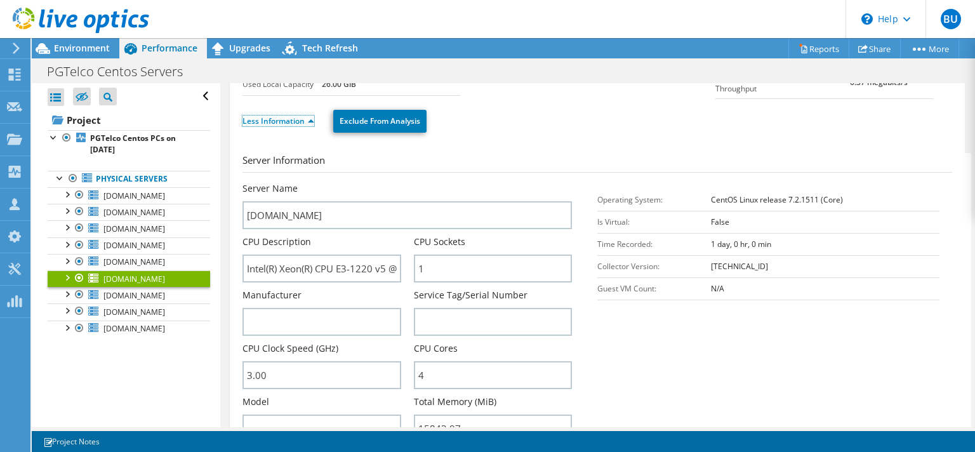
scroll to position [183, 0]
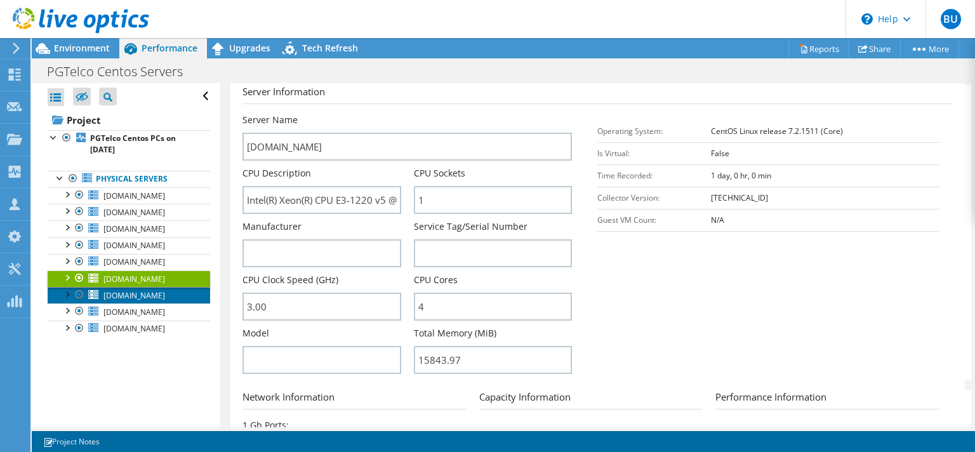
click at [150, 295] on span "[DOMAIN_NAME]" at bounding box center [134, 295] width 62 height 11
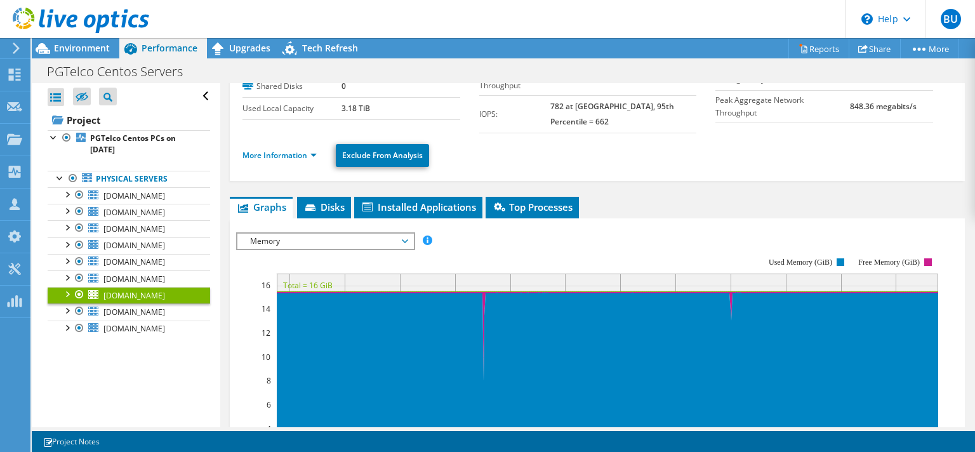
scroll to position [0, 0]
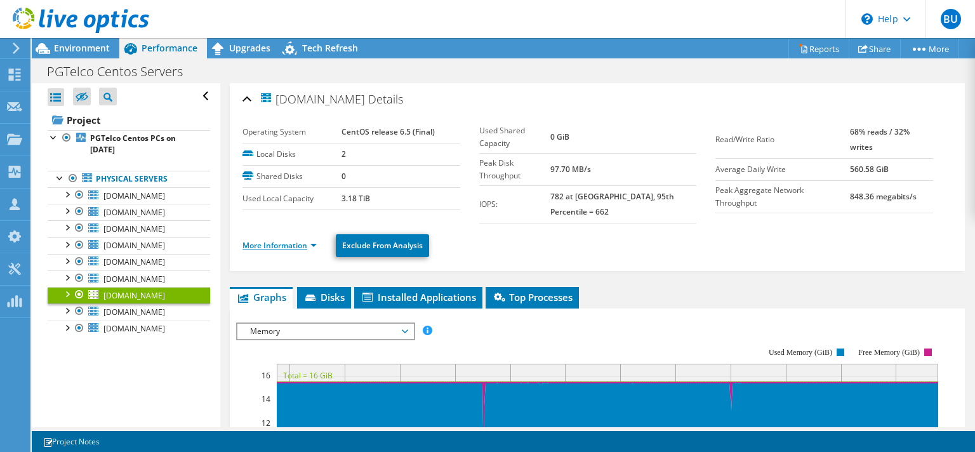
click at [303, 240] on link "More Information" at bounding box center [279, 245] width 74 height 11
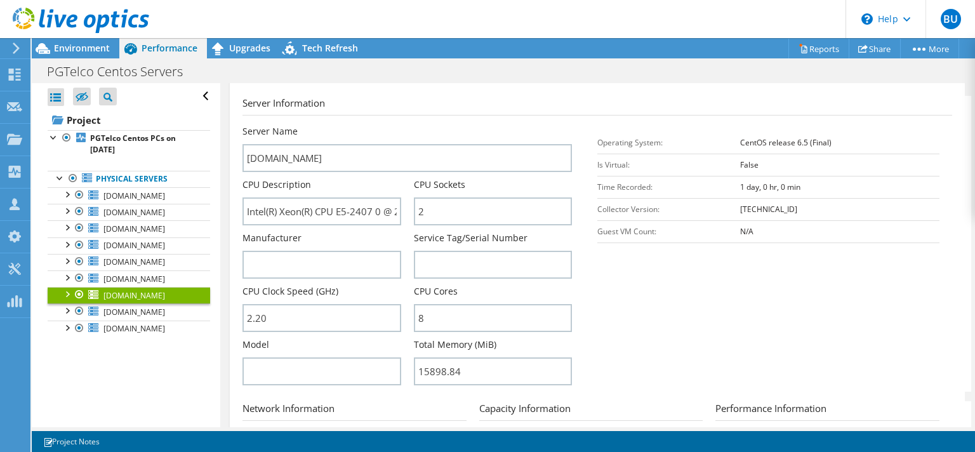
scroll to position [244, 0]
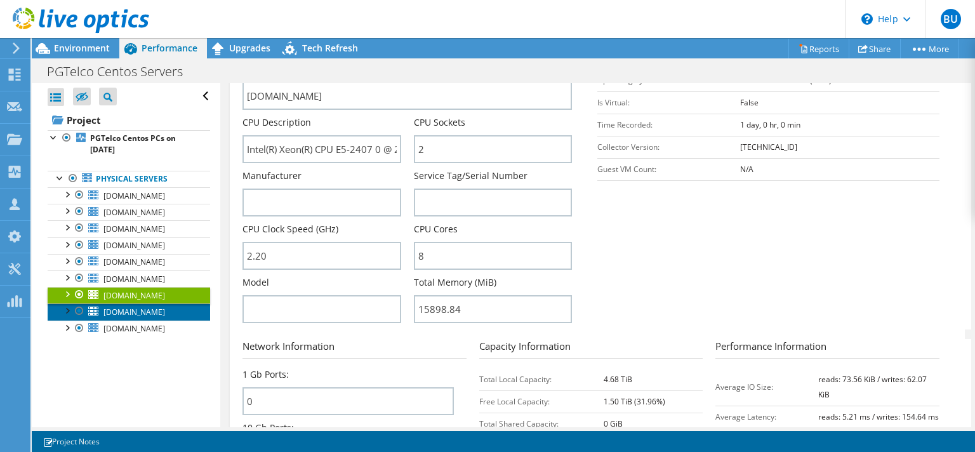
click at [161, 310] on span "[DOMAIN_NAME]" at bounding box center [134, 312] width 62 height 11
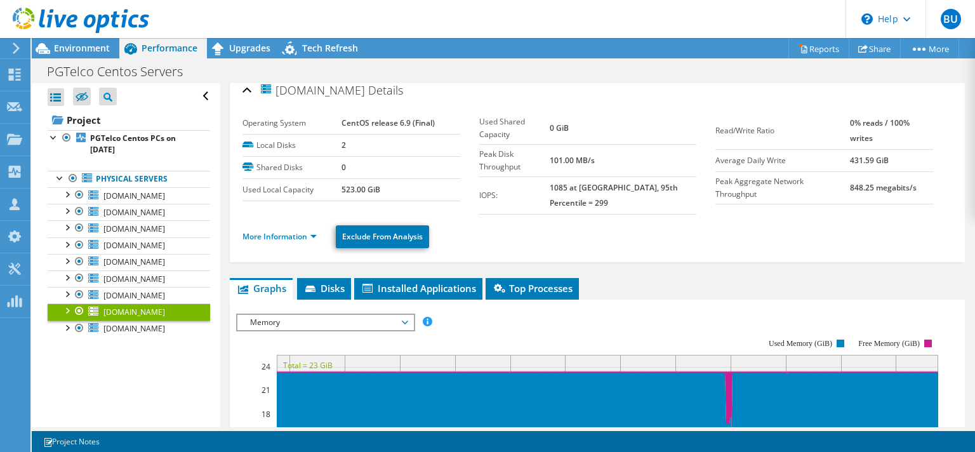
scroll to position [0, 0]
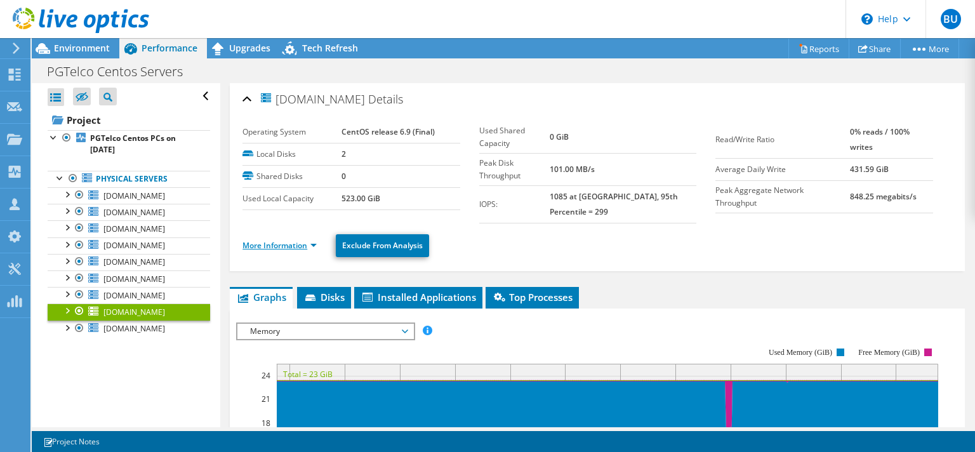
click at [286, 240] on link "More Information" at bounding box center [279, 245] width 74 height 11
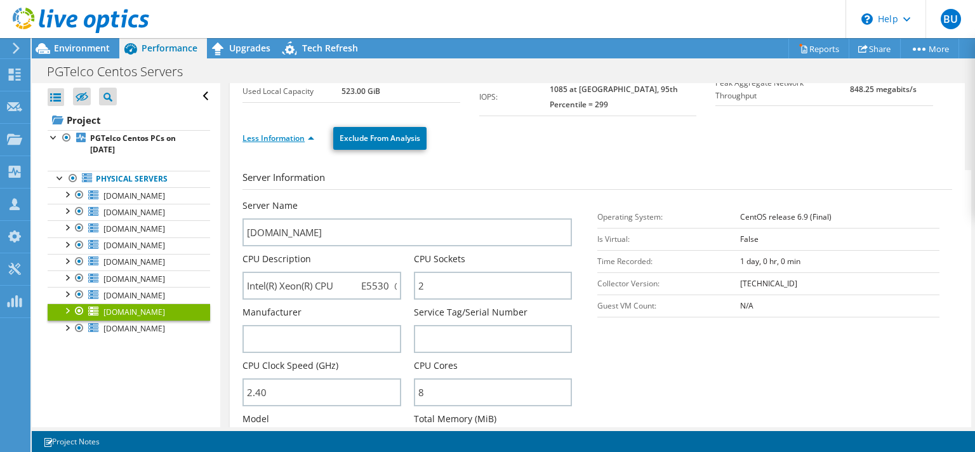
scroll to position [183, 0]
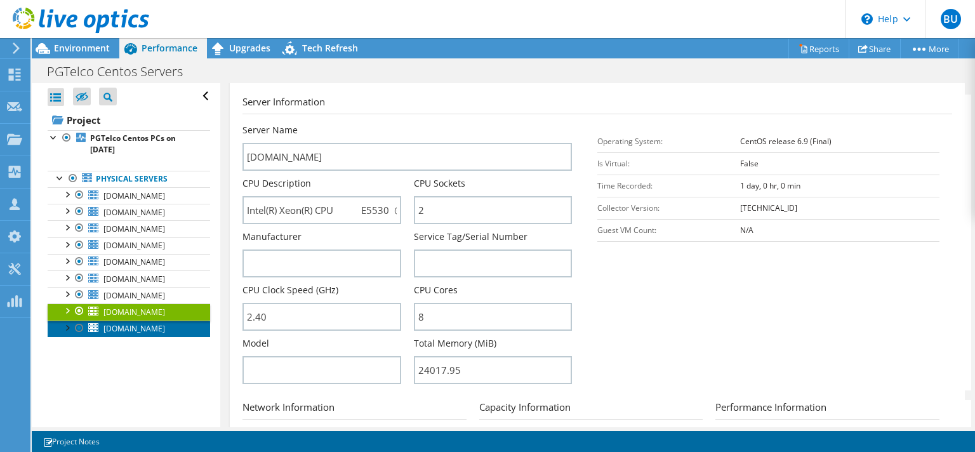
click at [165, 324] on span "[DOMAIN_NAME]" at bounding box center [134, 328] width 62 height 11
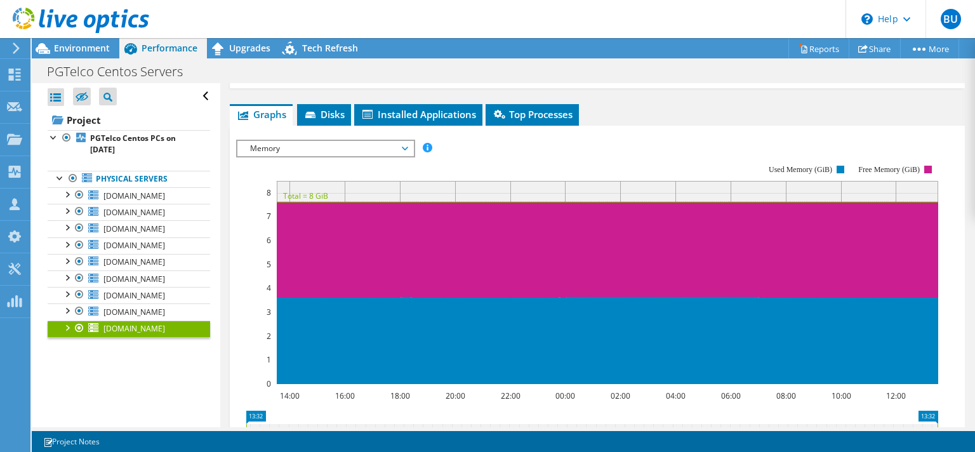
scroll to position [0, 0]
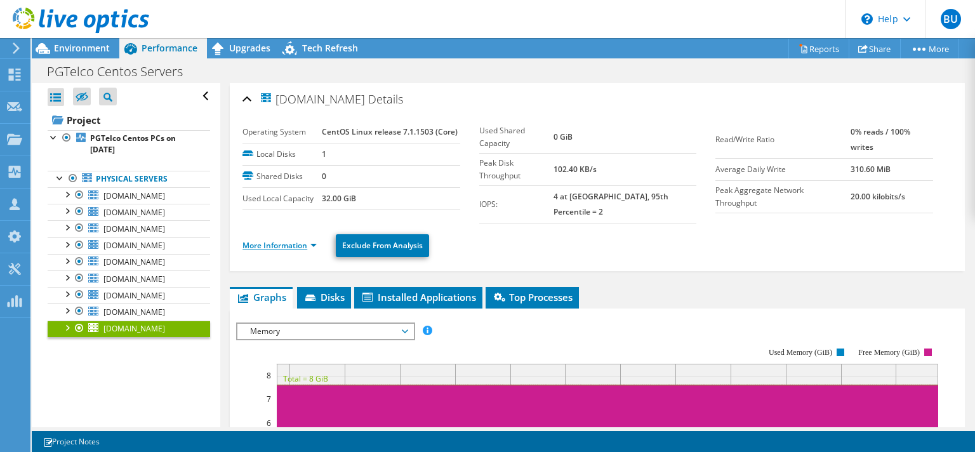
click at [303, 240] on link "More Information" at bounding box center [279, 245] width 74 height 11
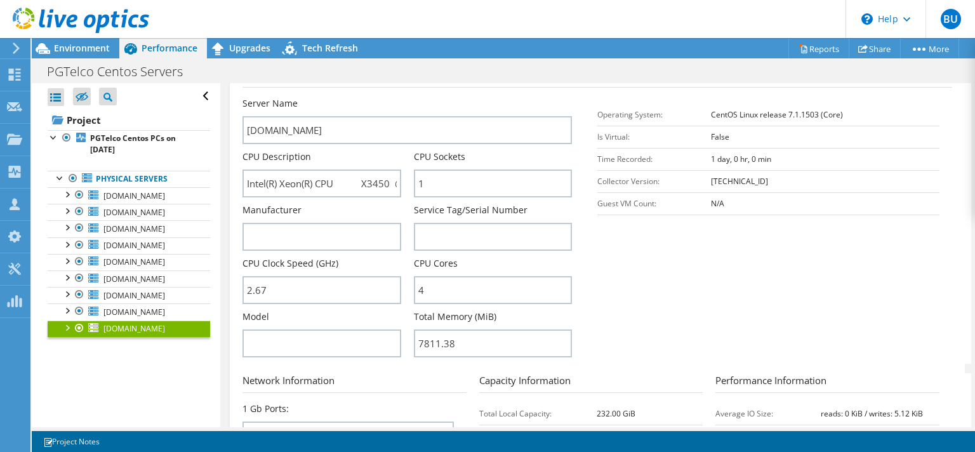
scroll to position [244, 0]
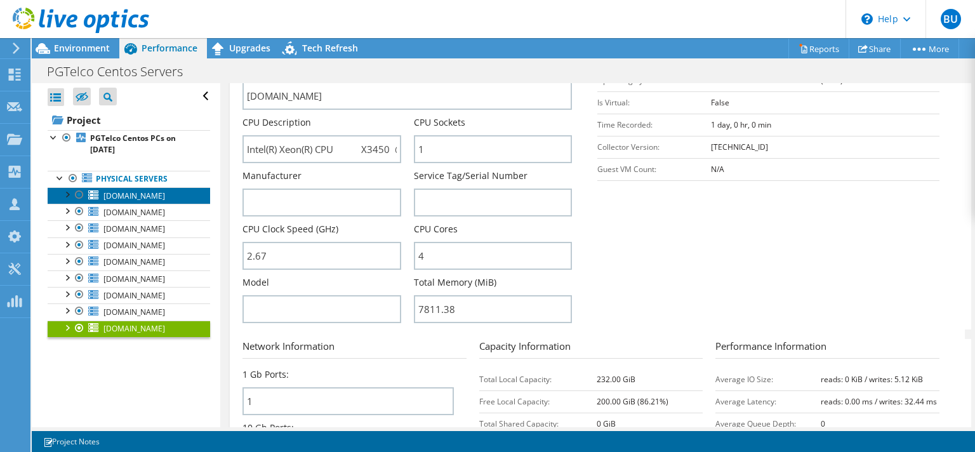
click at [149, 197] on span "[DOMAIN_NAME]" at bounding box center [134, 195] width 62 height 11
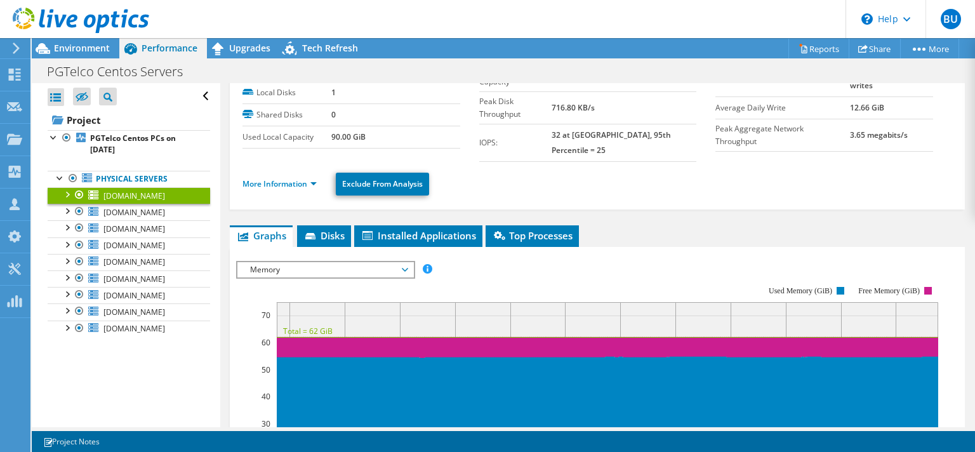
scroll to position [61, 0]
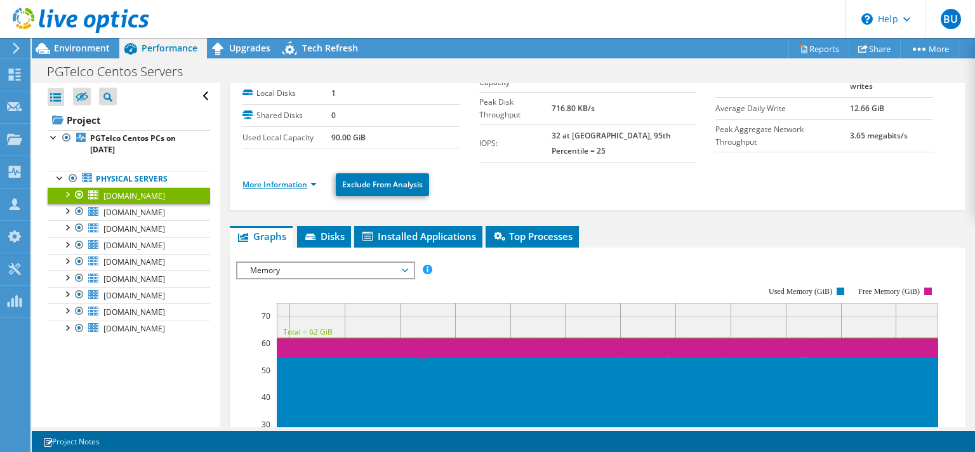
click at [293, 179] on link "More Information" at bounding box center [279, 184] width 74 height 11
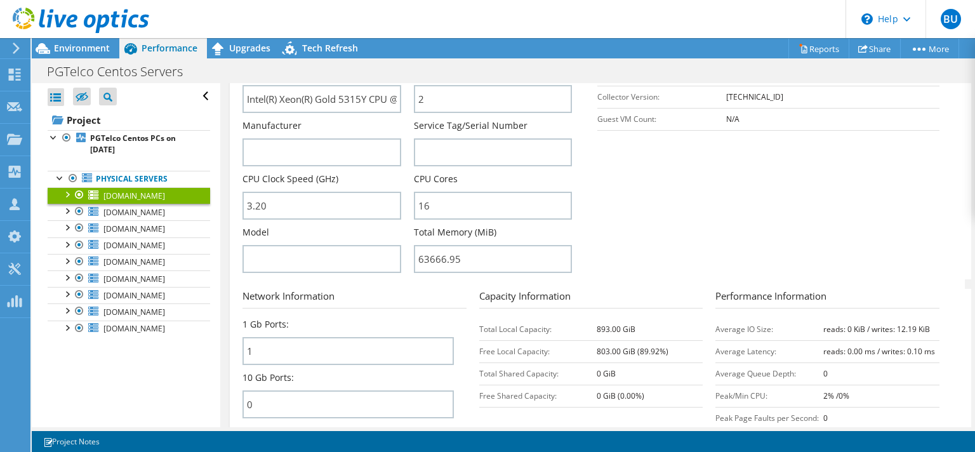
scroll to position [366, 0]
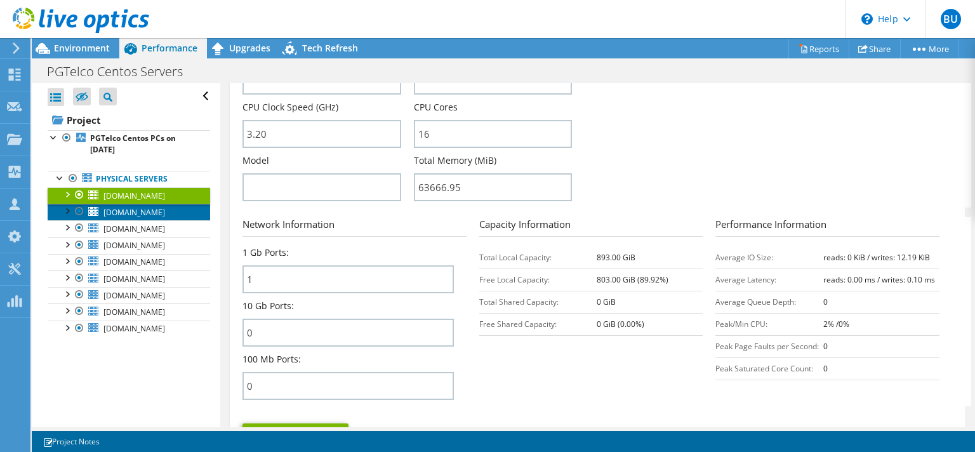
click at [157, 209] on span "[DOMAIN_NAME]" at bounding box center [134, 212] width 62 height 11
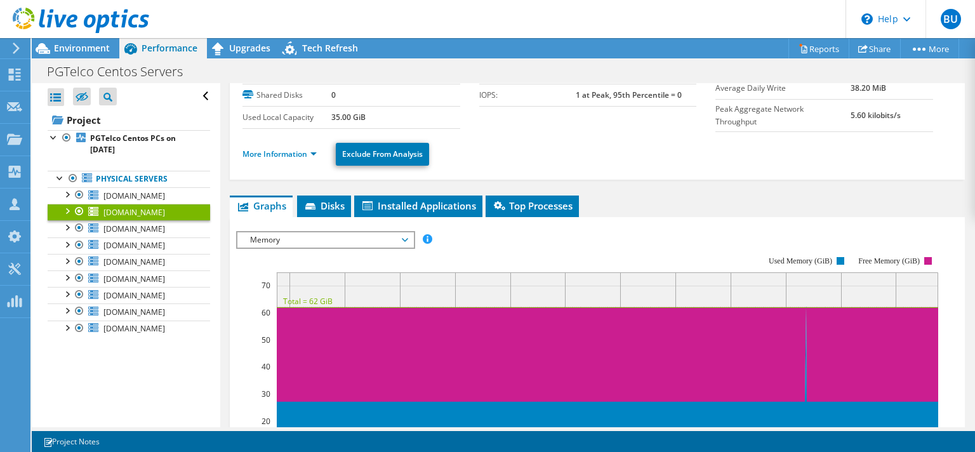
scroll to position [0, 0]
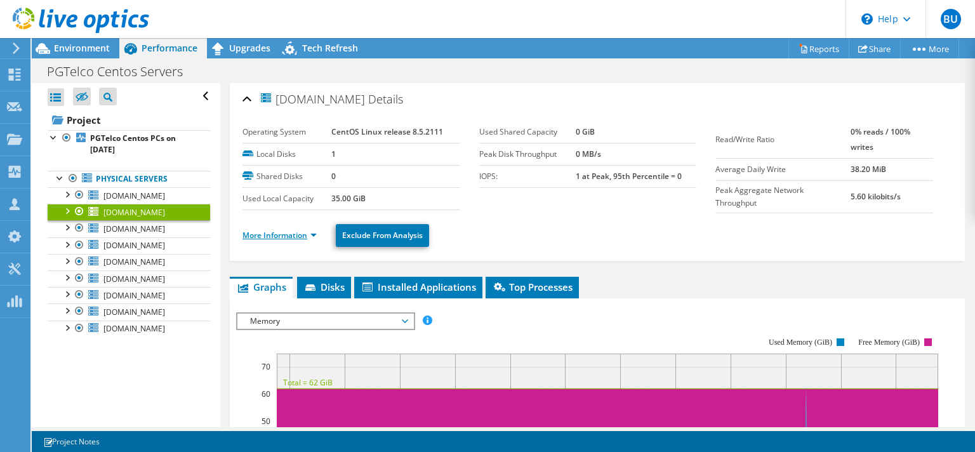
click at [287, 233] on link "More Information" at bounding box center [279, 235] width 74 height 11
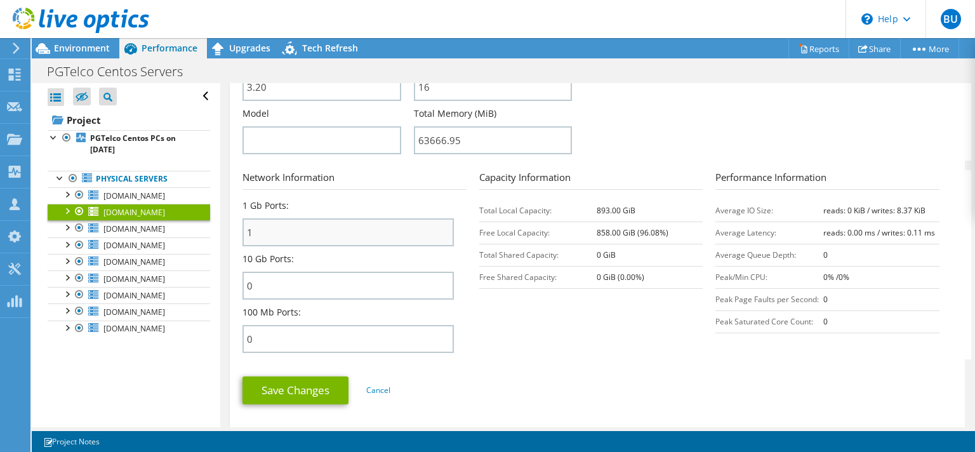
scroll to position [427, 0]
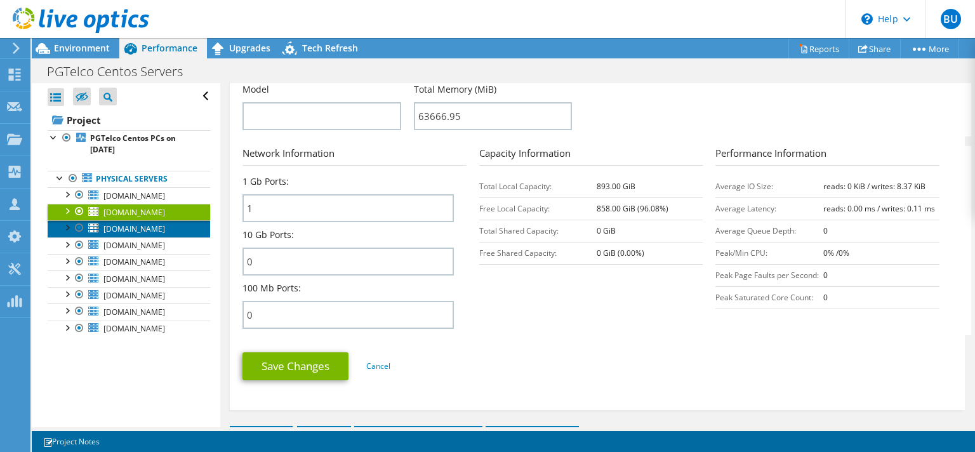
click at [155, 230] on span "[DOMAIN_NAME]" at bounding box center [134, 228] width 62 height 11
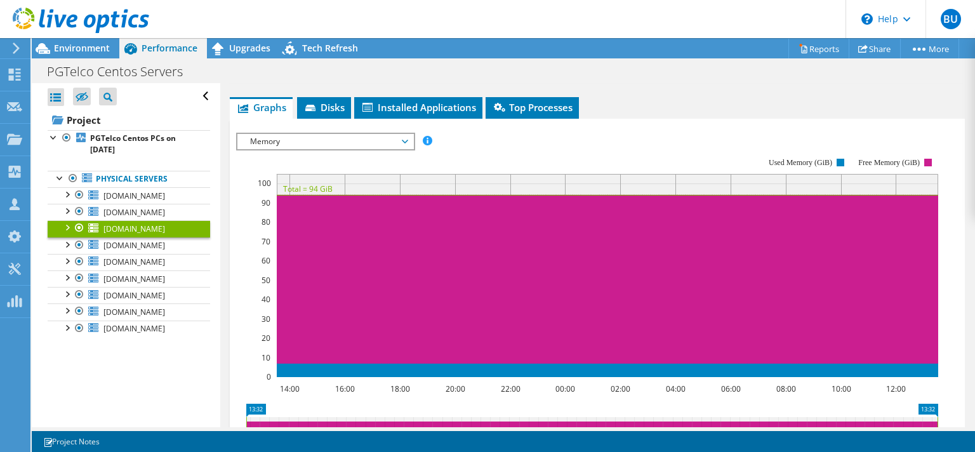
scroll to position [0, 0]
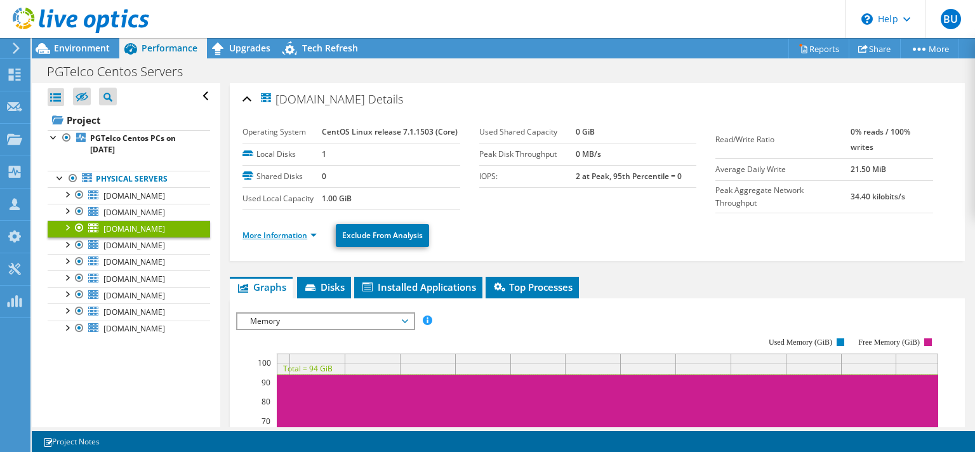
click at [287, 235] on link "More Information" at bounding box center [279, 235] width 74 height 11
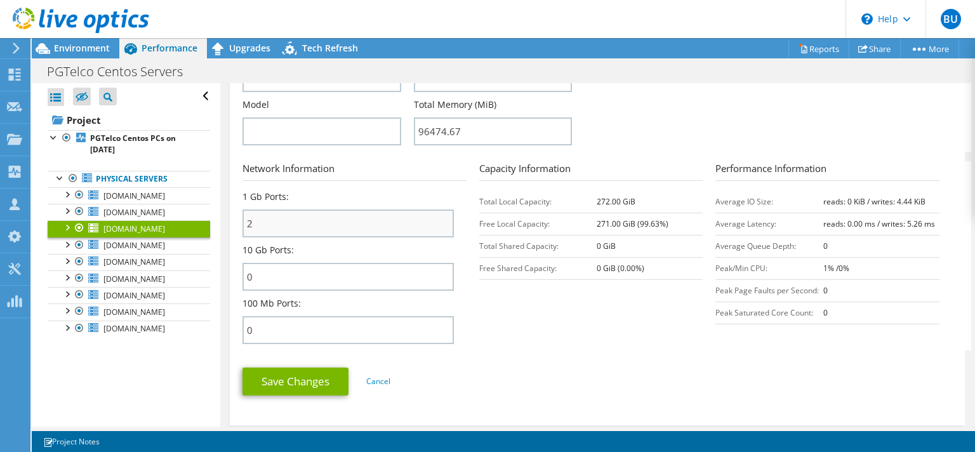
scroll to position [488, 0]
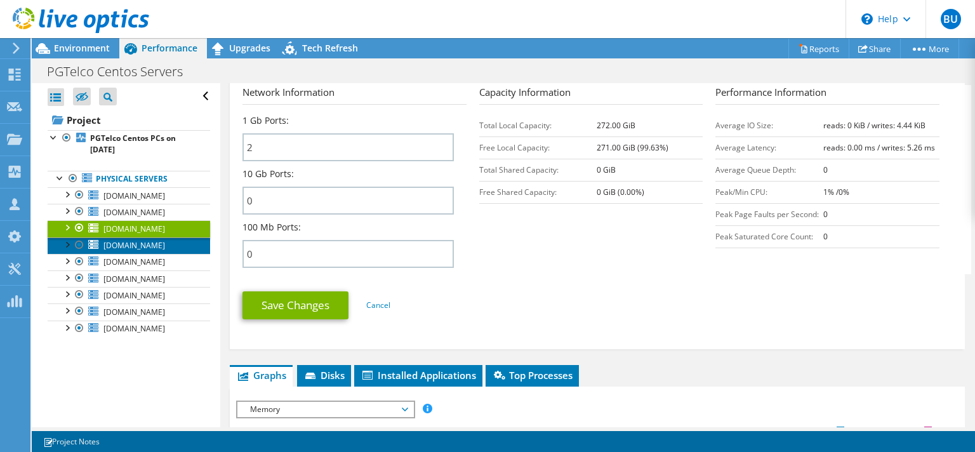
click at [164, 245] on span "[DOMAIN_NAME]" at bounding box center [134, 245] width 62 height 11
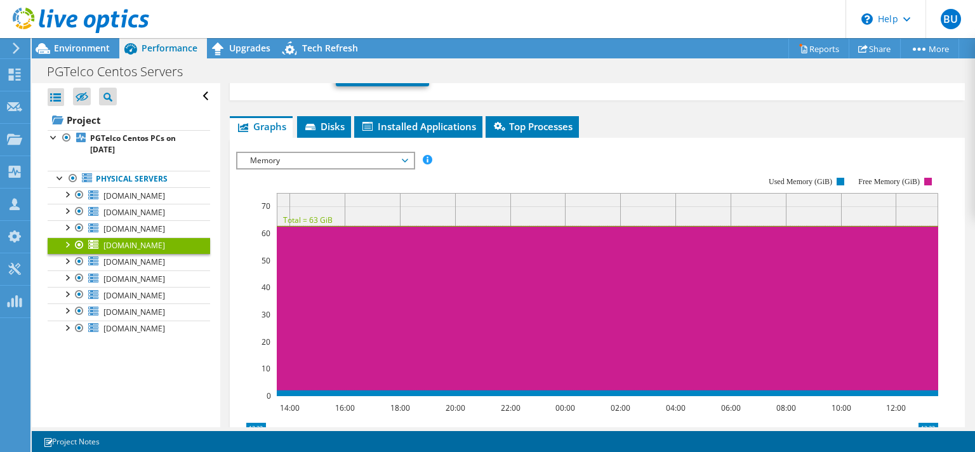
scroll to position [39, 0]
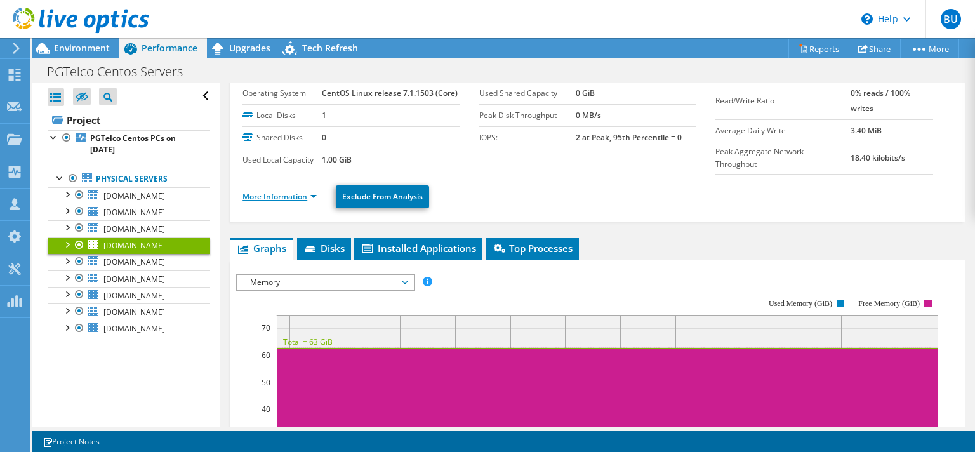
click at [296, 194] on link "More Information" at bounding box center [279, 196] width 74 height 11
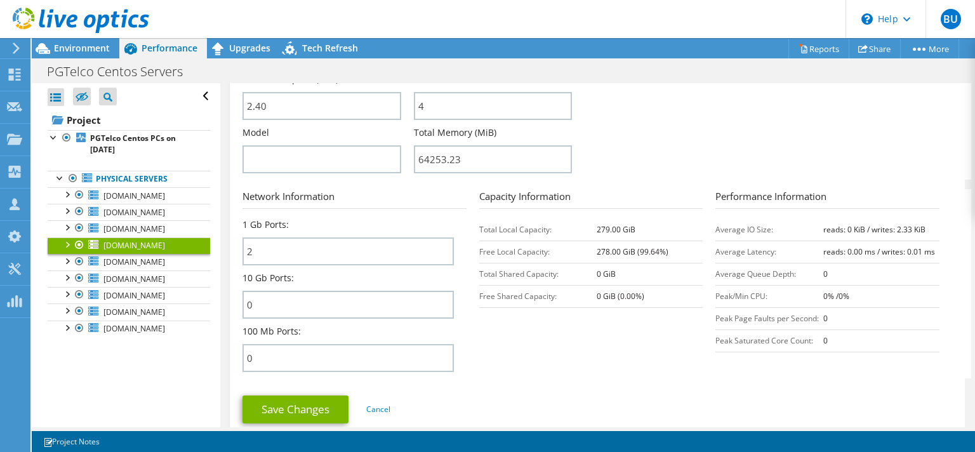
scroll to position [404, 0]
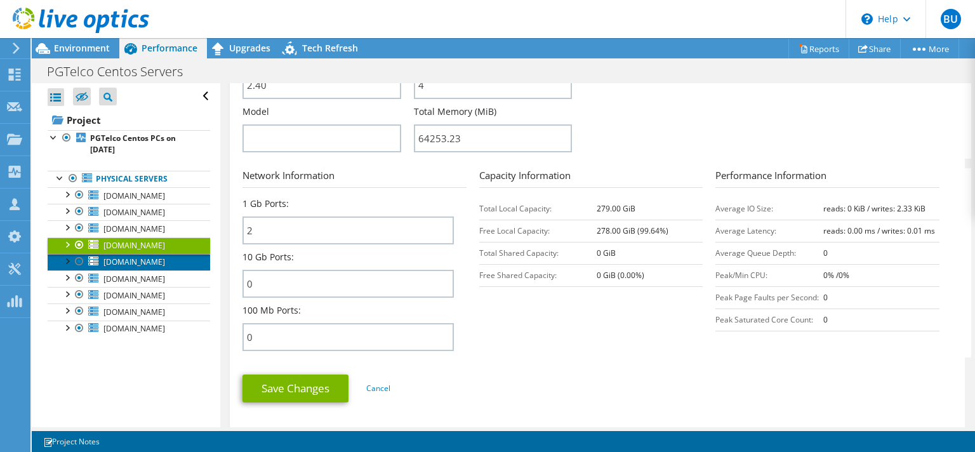
click at [164, 263] on span "[DOMAIN_NAME]" at bounding box center [134, 261] width 62 height 11
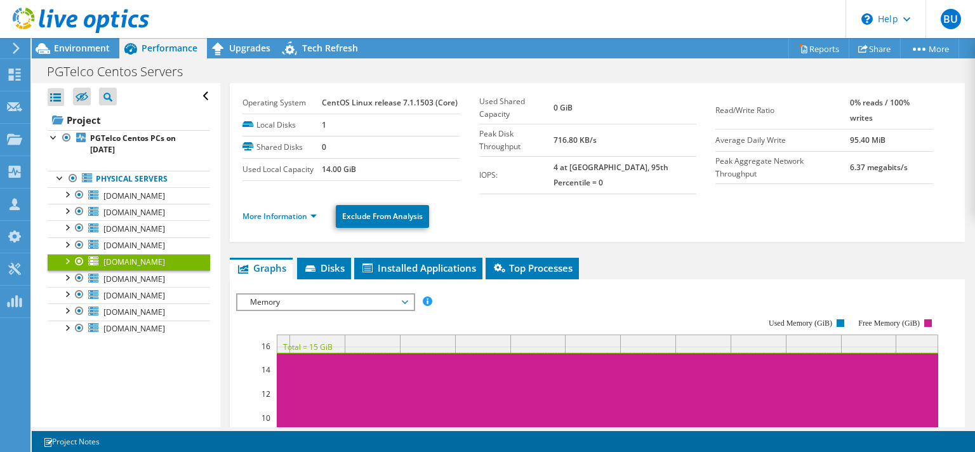
scroll to position [0, 0]
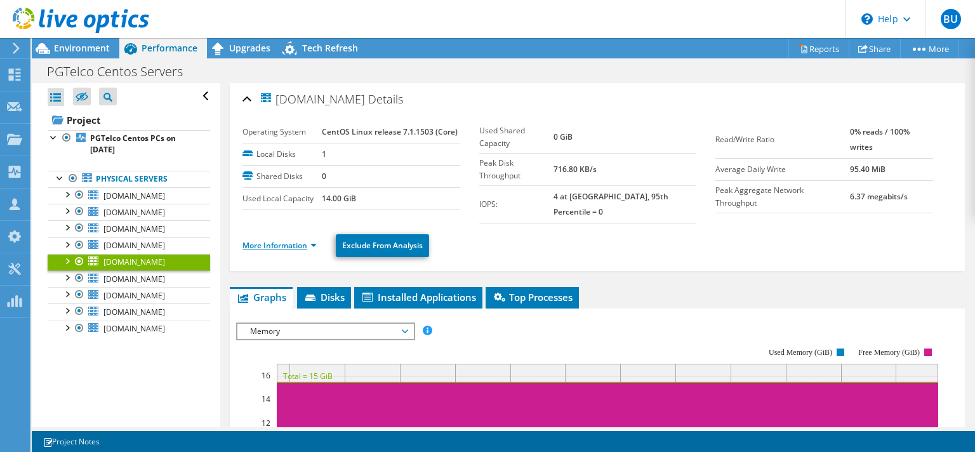
click at [285, 240] on link "More Information" at bounding box center [279, 245] width 74 height 11
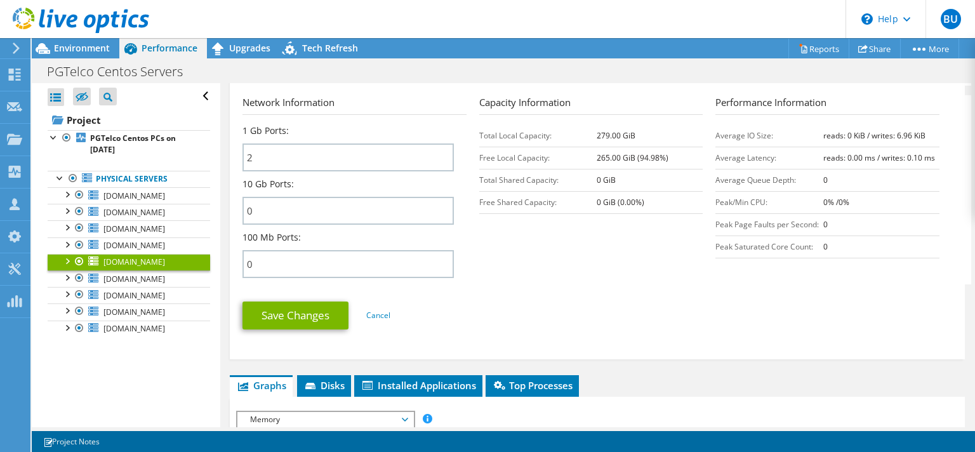
scroll to position [548, 0]
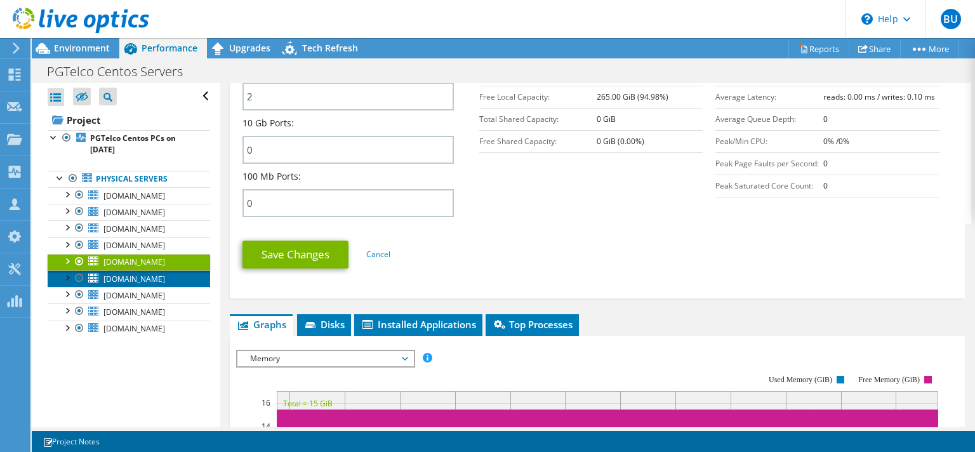
click at [165, 278] on span "[DOMAIN_NAME]" at bounding box center [134, 279] width 62 height 11
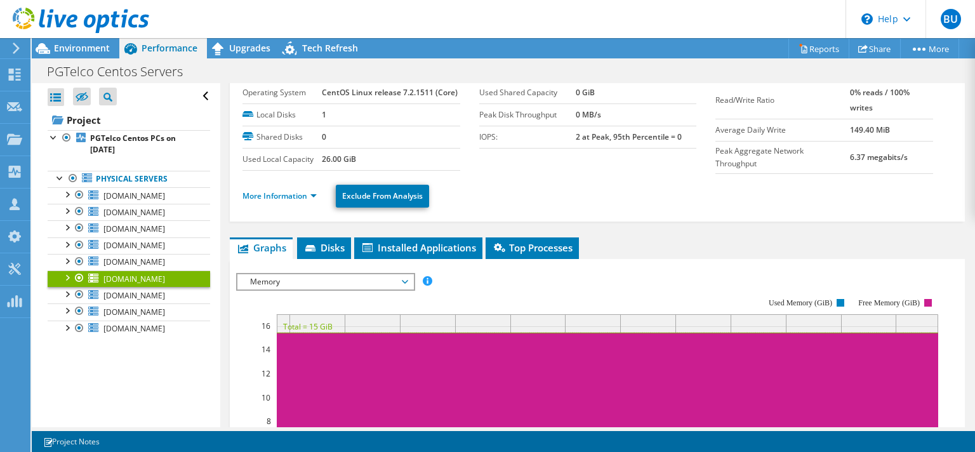
scroll to position [0, 0]
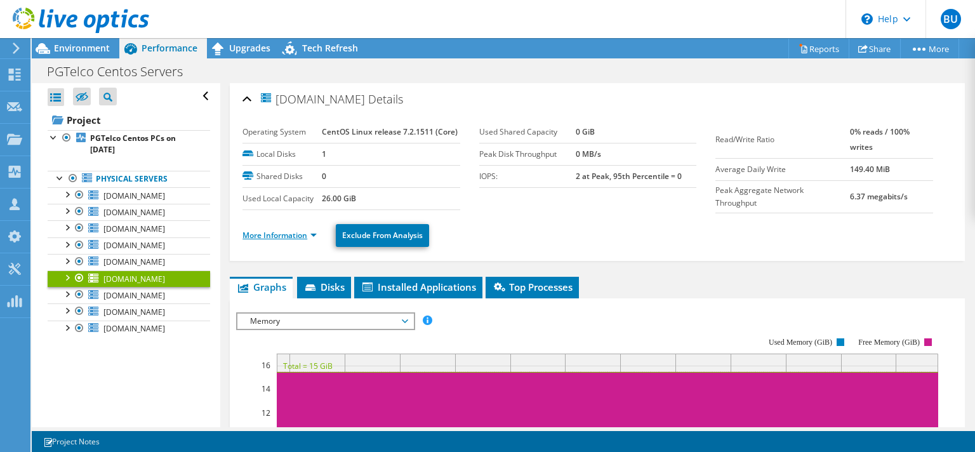
click at [308, 233] on link "More Information" at bounding box center [279, 235] width 74 height 11
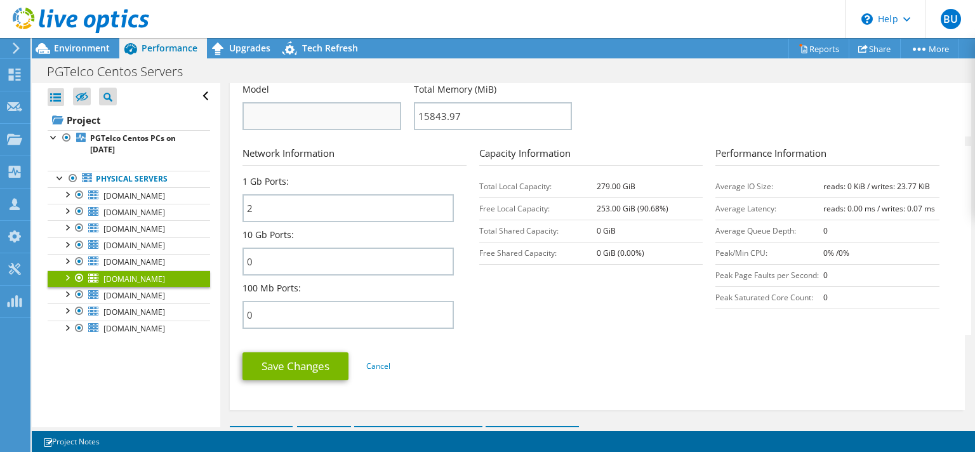
scroll to position [488, 0]
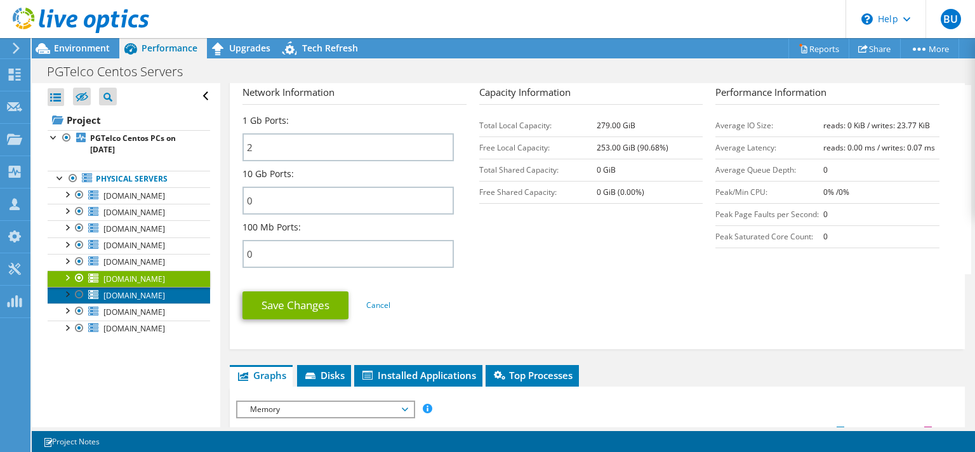
click at [165, 292] on span "[DOMAIN_NAME]" at bounding box center [134, 295] width 62 height 11
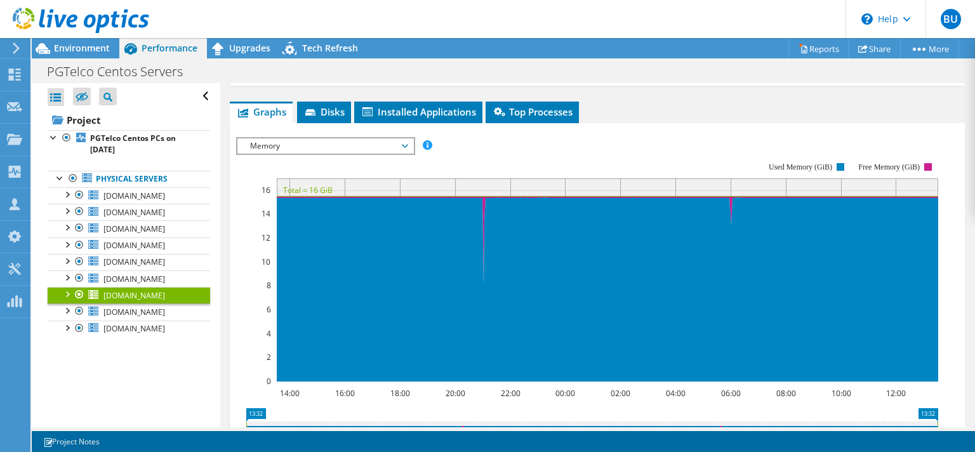
scroll to position [0, 0]
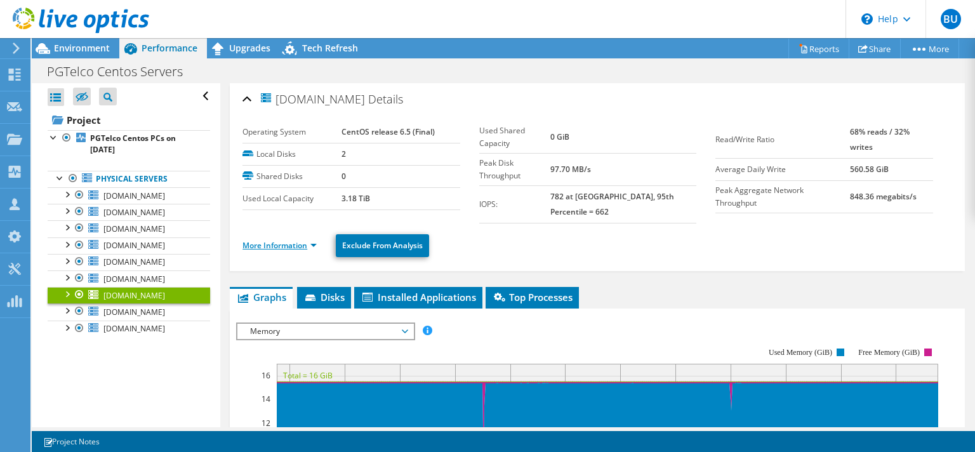
click at [304, 240] on link "More Information" at bounding box center [279, 245] width 74 height 11
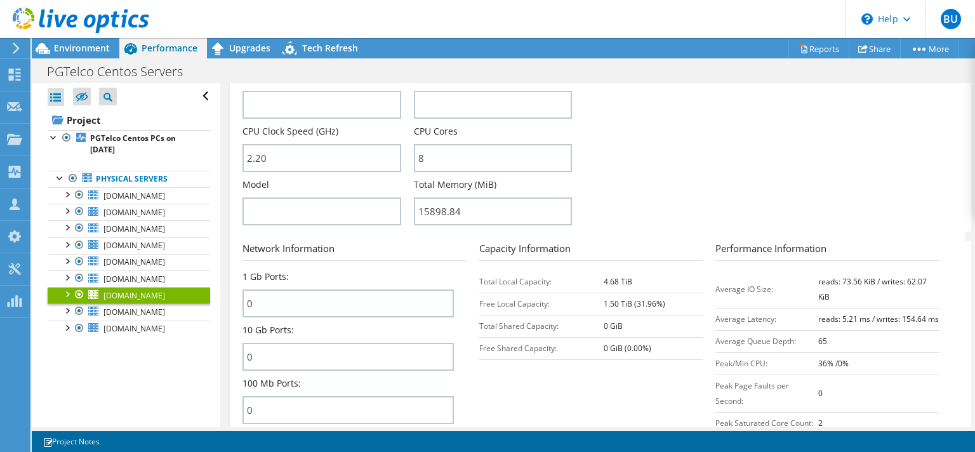
scroll to position [427, 0]
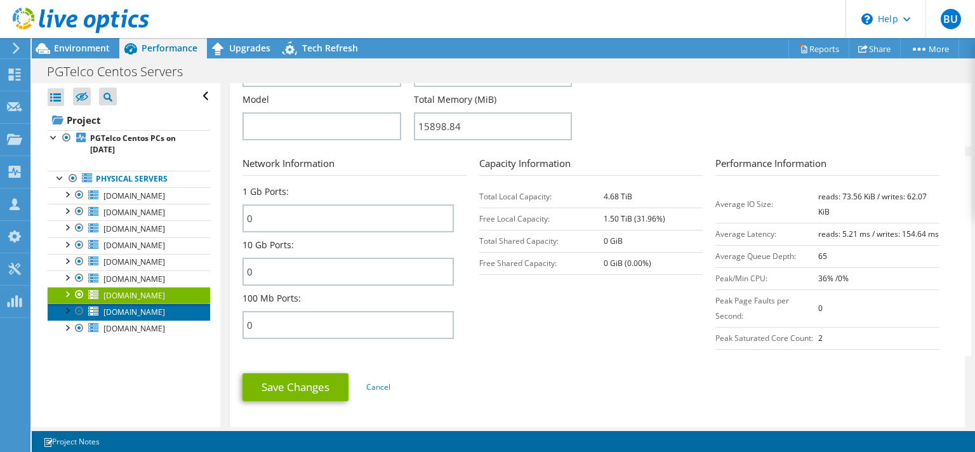
click at [164, 309] on span "[DOMAIN_NAME]" at bounding box center [134, 312] width 62 height 11
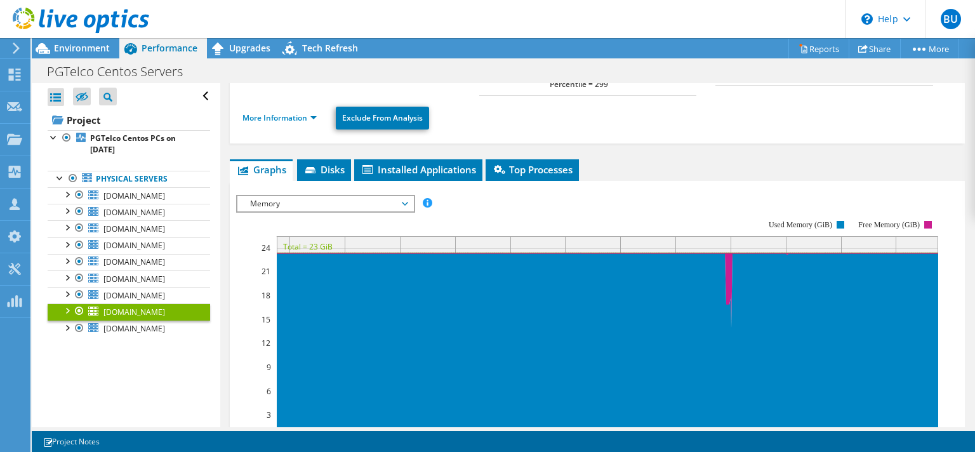
scroll to position [100, 0]
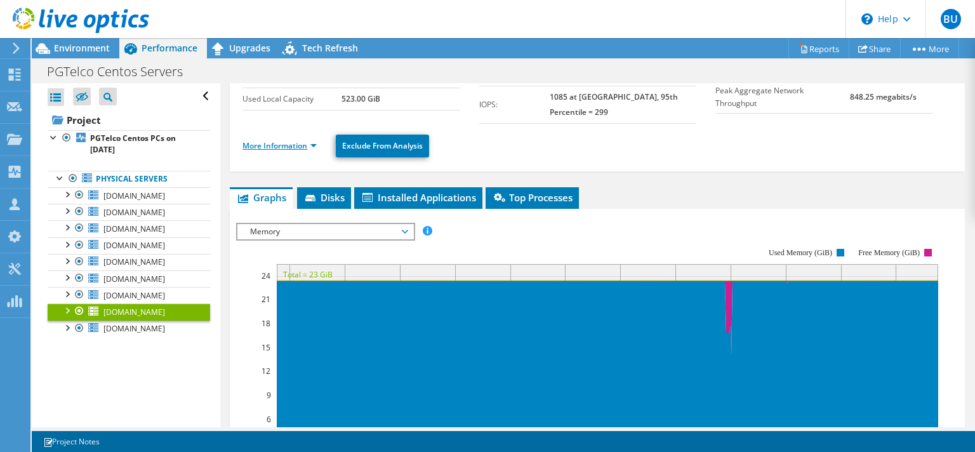
click at [303, 140] on link "More Information" at bounding box center [279, 145] width 74 height 11
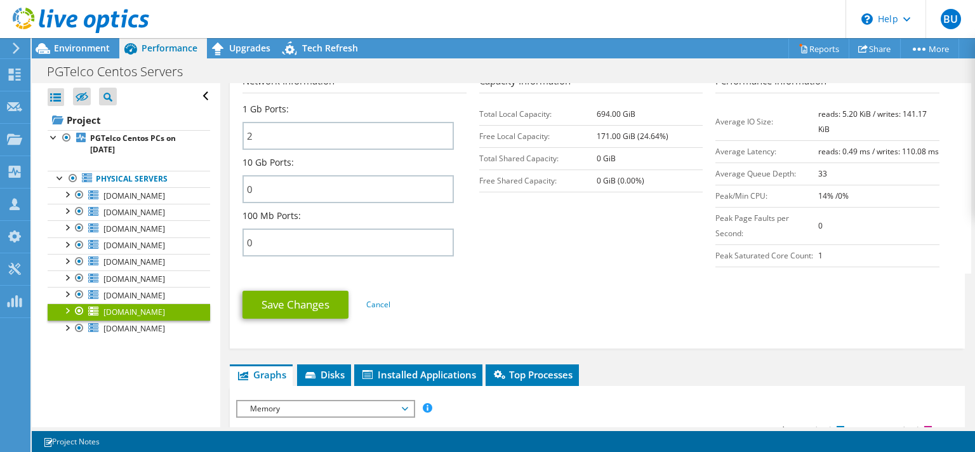
scroll to position [526, 0]
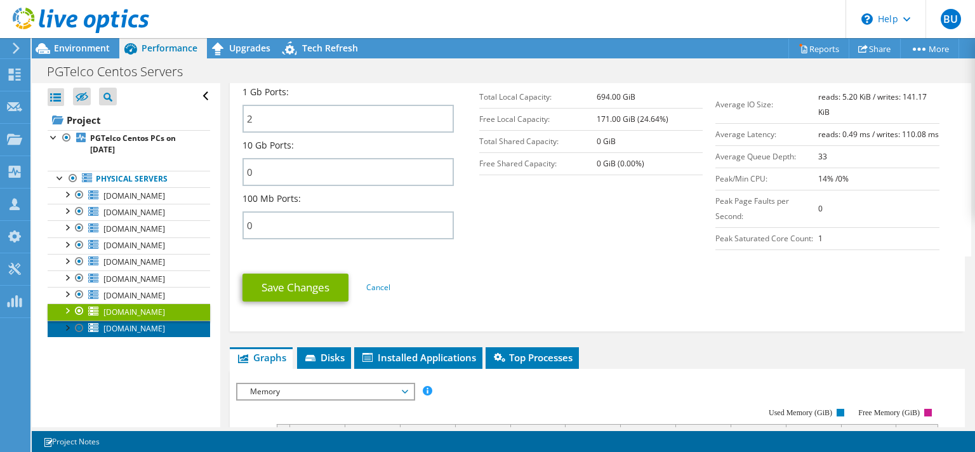
click at [165, 324] on span "[DOMAIN_NAME]" at bounding box center [134, 328] width 62 height 11
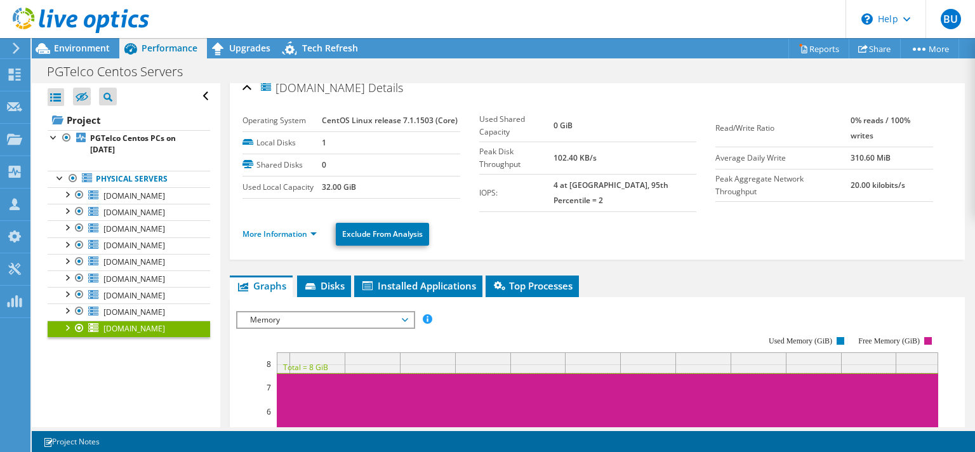
scroll to position [0, 0]
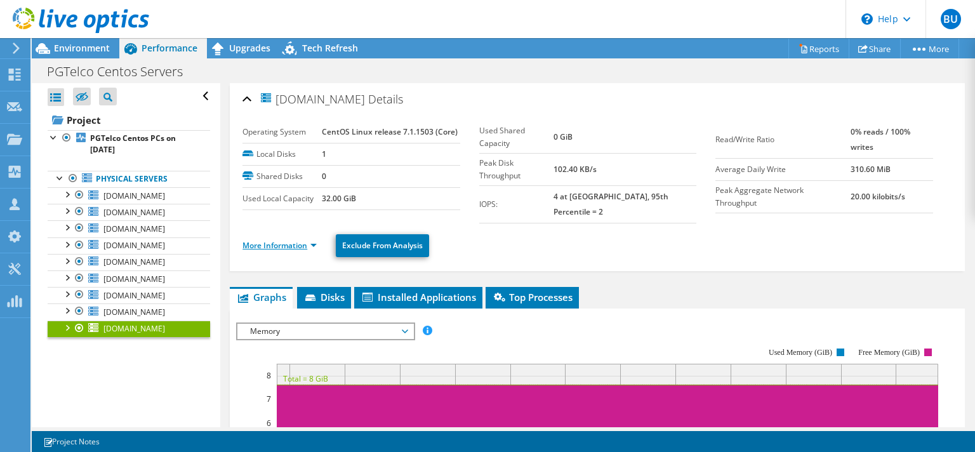
click at [305, 240] on link "More Information" at bounding box center [279, 245] width 74 height 11
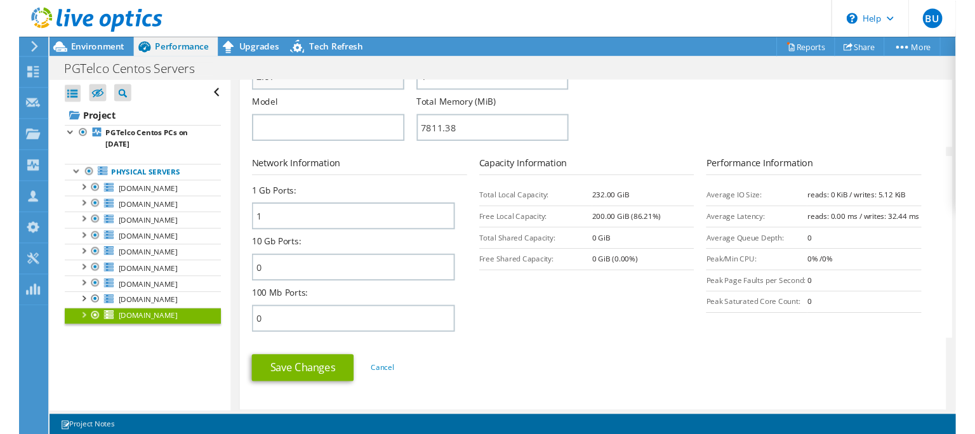
scroll to position [427, 0]
